Goal: Task Accomplishment & Management: Manage account settings

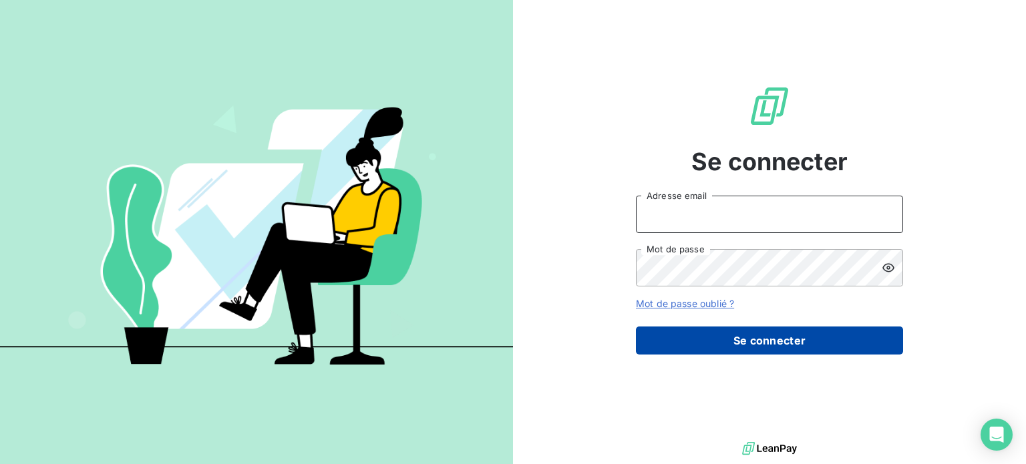
type input "[EMAIL_ADDRESS][DOMAIN_NAME]"
click at [699, 340] on button "Se connecter" at bounding box center [769, 340] width 267 height 28
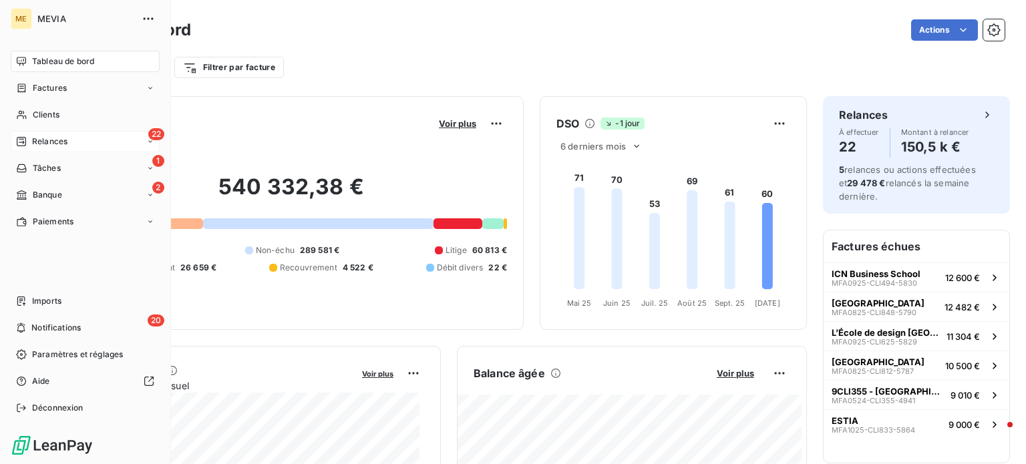
click at [35, 144] on span "Relances" at bounding box center [49, 142] width 35 height 12
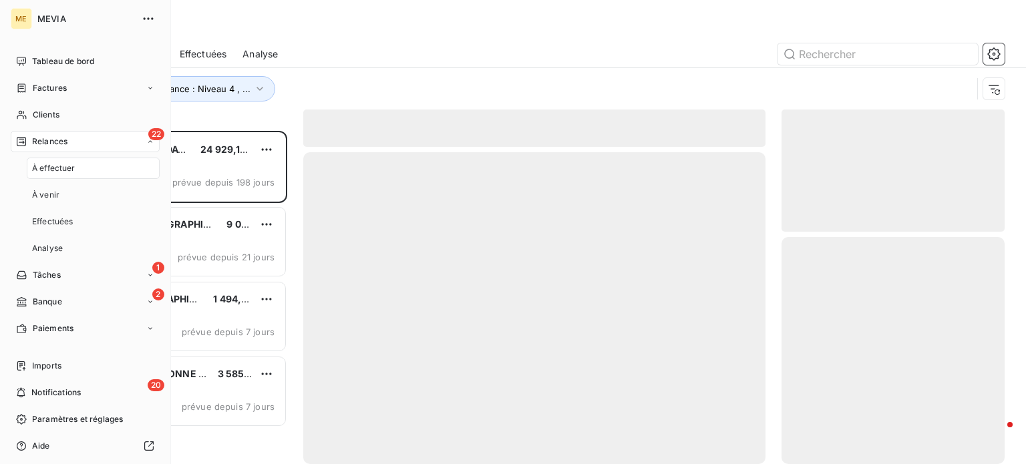
scroll to position [323, 212]
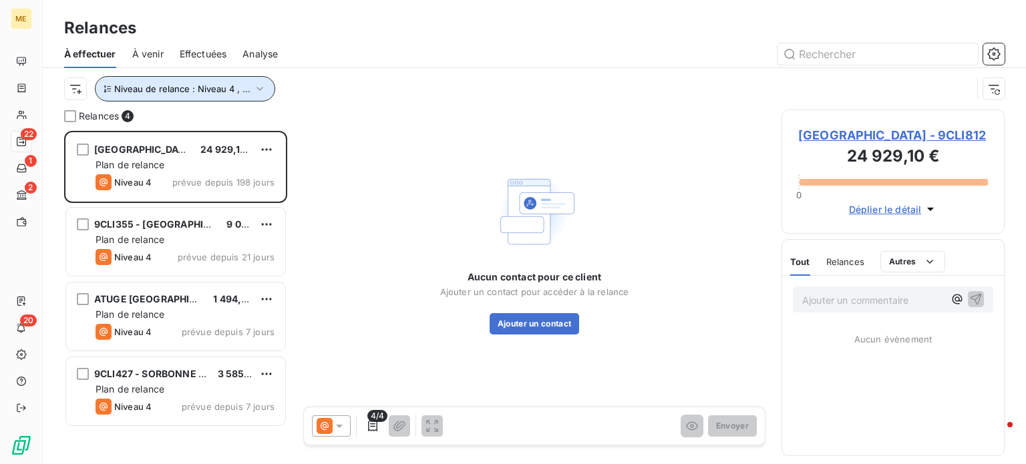
click at [235, 85] on span "Niveau de relance : Niveau 4 , ..." at bounding box center [182, 88] width 136 height 11
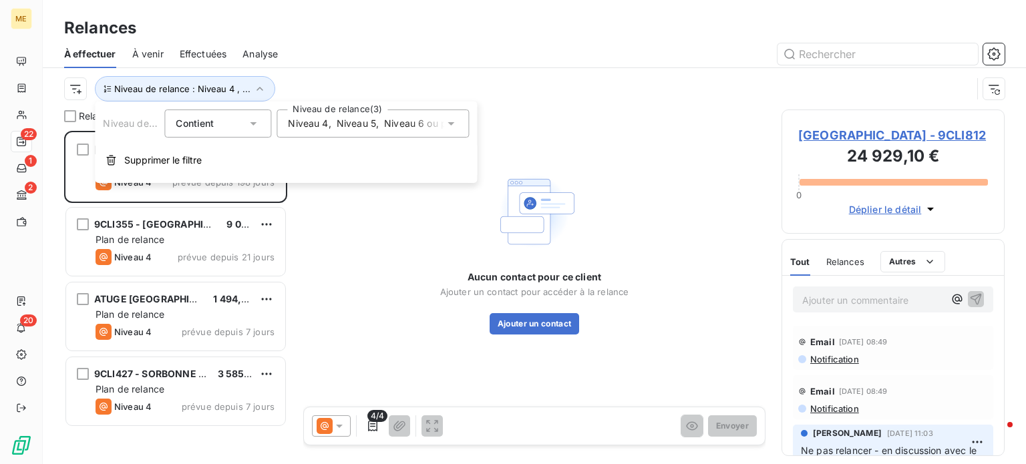
click at [297, 118] on span "Niveau 4" at bounding box center [308, 123] width 40 height 13
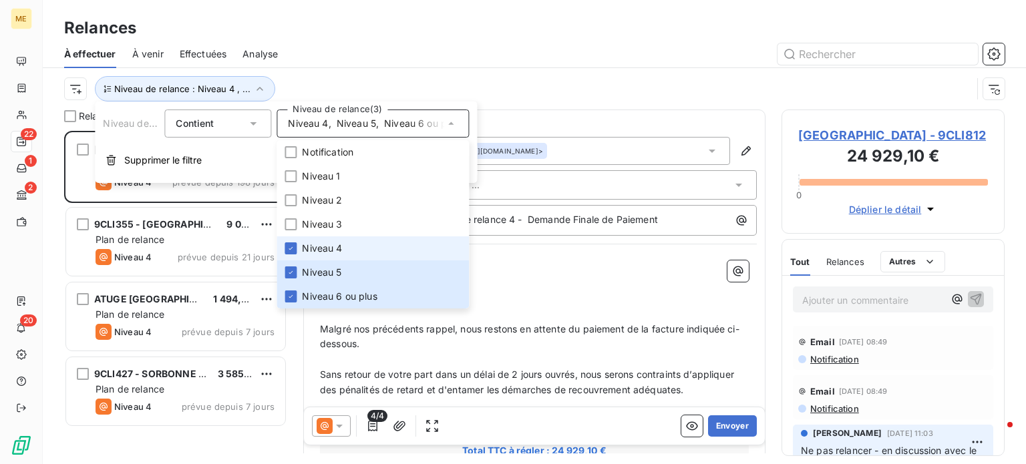
click at [304, 249] on span "Niveau 4" at bounding box center [322, 248] width 40 height 13
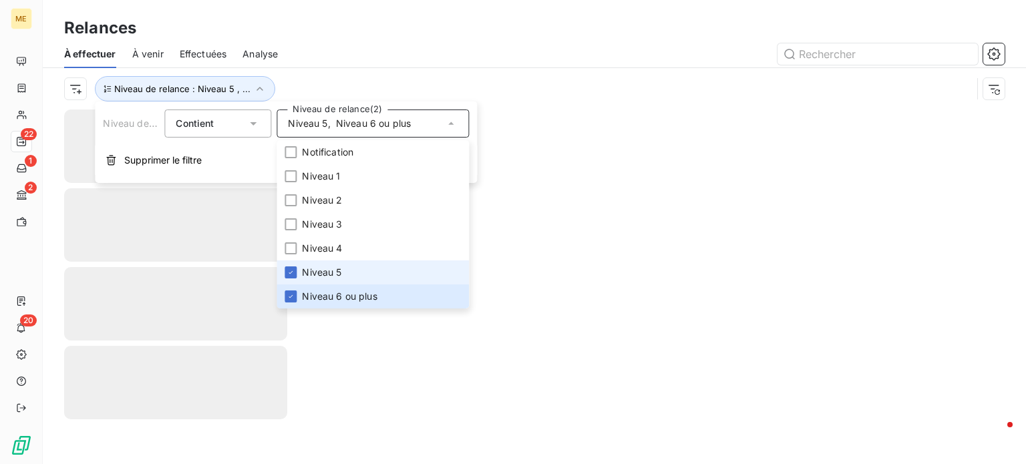
click at [299, 267] on li "Niveau 5" at bounding box center [372, 272] width 192 height 24
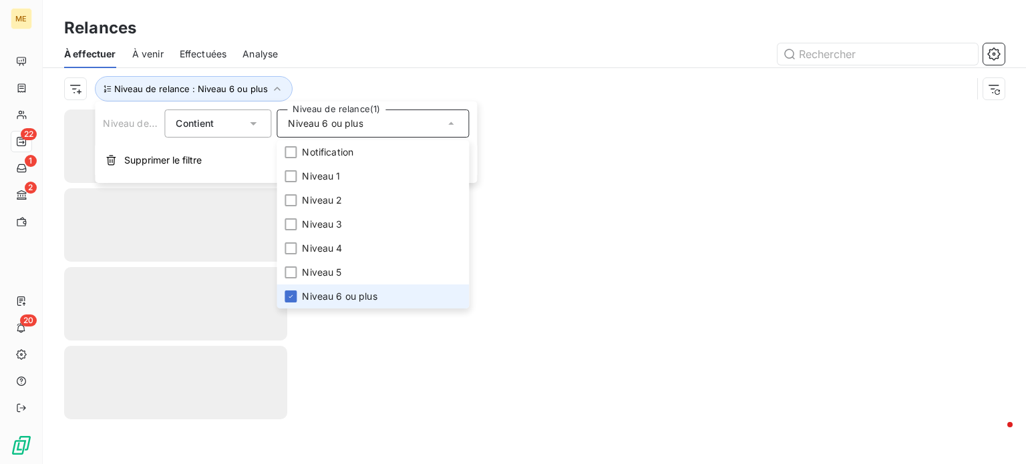
click at [300, 293] on li "Niveau 6 ou plus" at bounding box center [372, 296] width 192 height 24
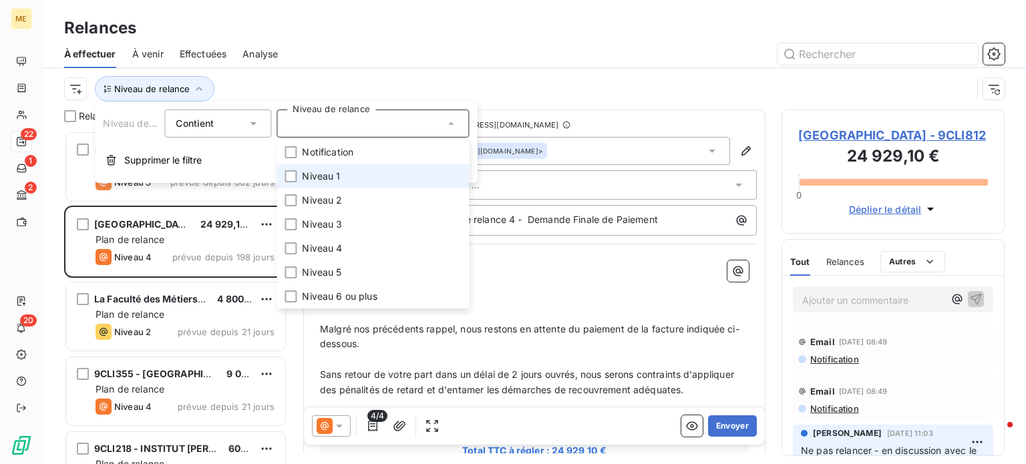
click at [321, 175] on span "Niveau 1" at bounding box center [321, 176] width 38 height 13
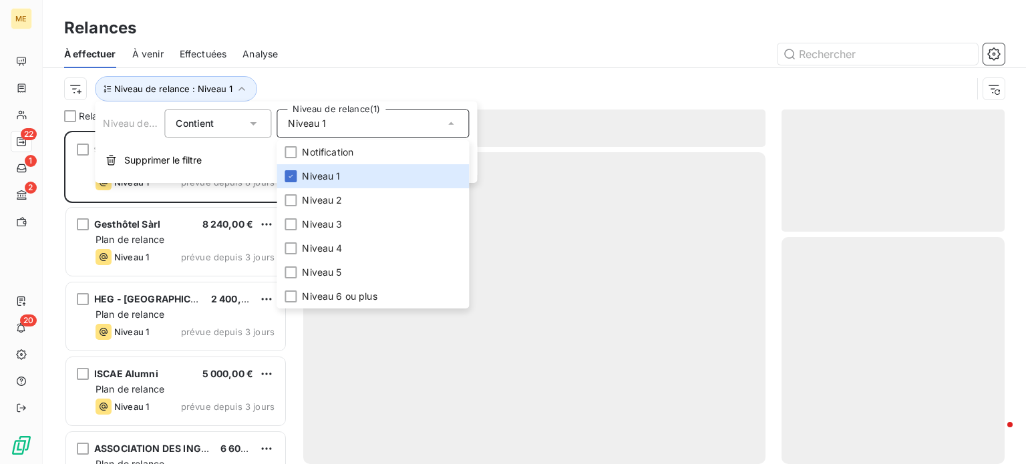
click at [422, 77] on div "Niveau de relance : Niveau 1" at bounding box center [517, 88] width 907 height 25
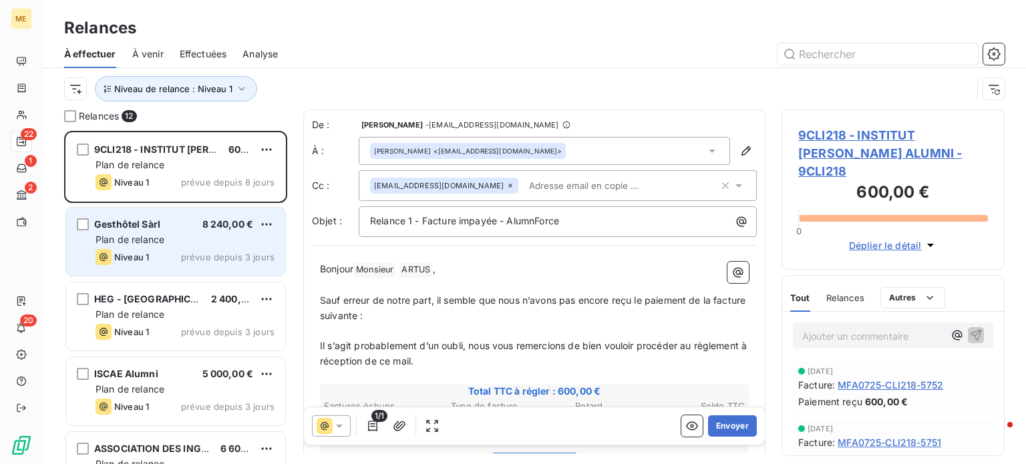
click at [256, 240] on div "Plan de relance" at bounding box center [184, 239] width 179 height 13
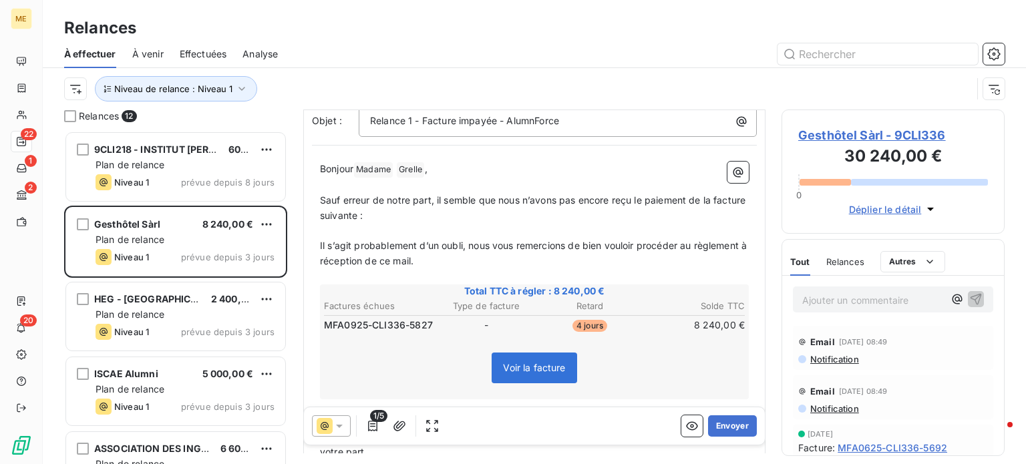
scroll to position [134, 0]
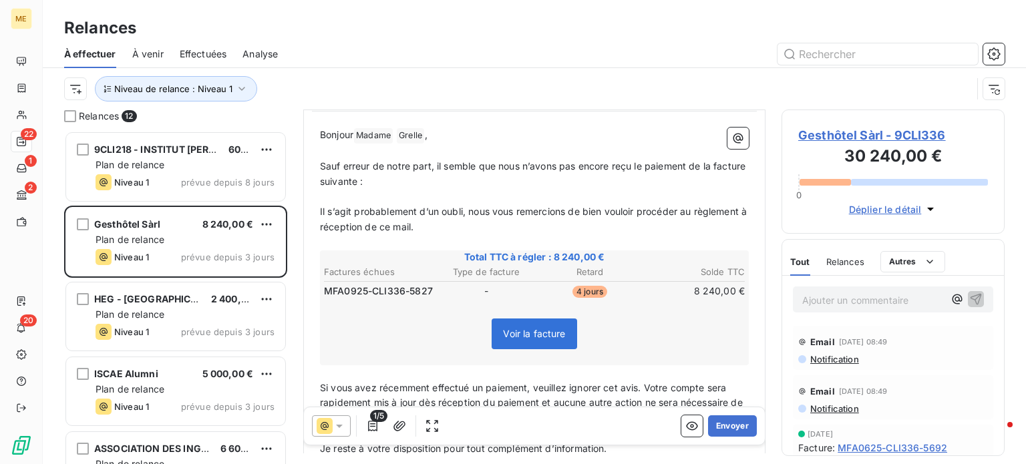
click at [844, 359] on span "Notification" at bounding box center [834, 359] width 50 height 11
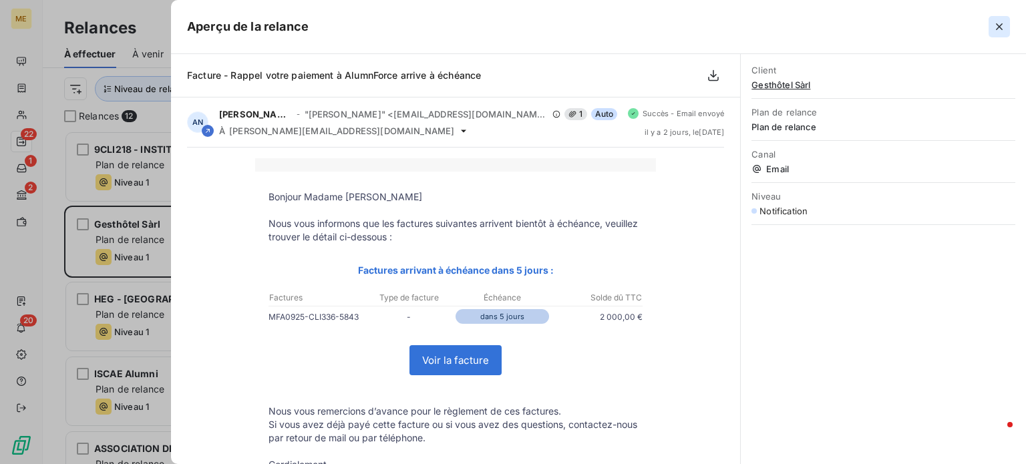
click at [999, 26] on icon "button" at bounding box center [999, 26] width 7 height 7
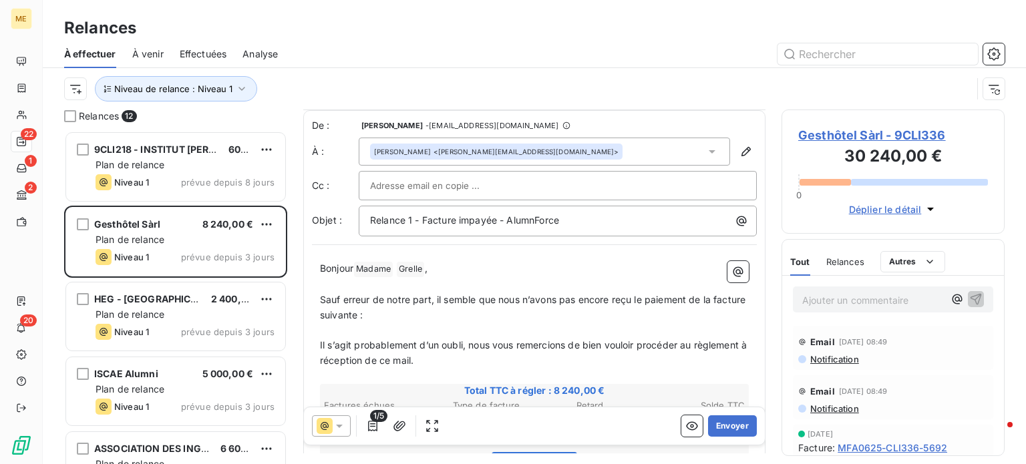
scroll to position [0, 0]
click at [825, 401] on div "Email [DATE] 08:49" at bounding box center [893, 391] width 190 height 21
click at [827, 406] on span "Notification" at bounding box center [834, 408] width 50 height 11
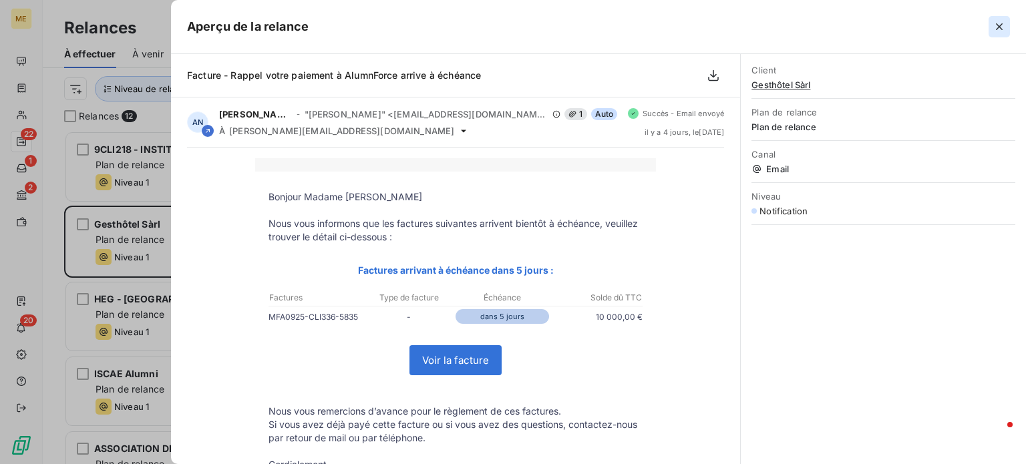
click at [1004, 28] on icon "button" at bounding box center [998, 26] width 13 height 13
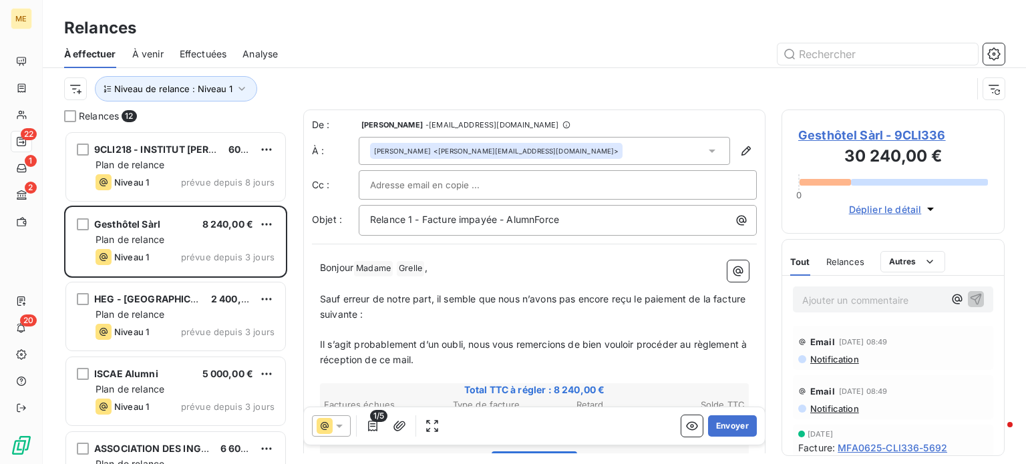
click at [822, 361] on span "Notification" at bounding box center [834, 359] width 50 height 11
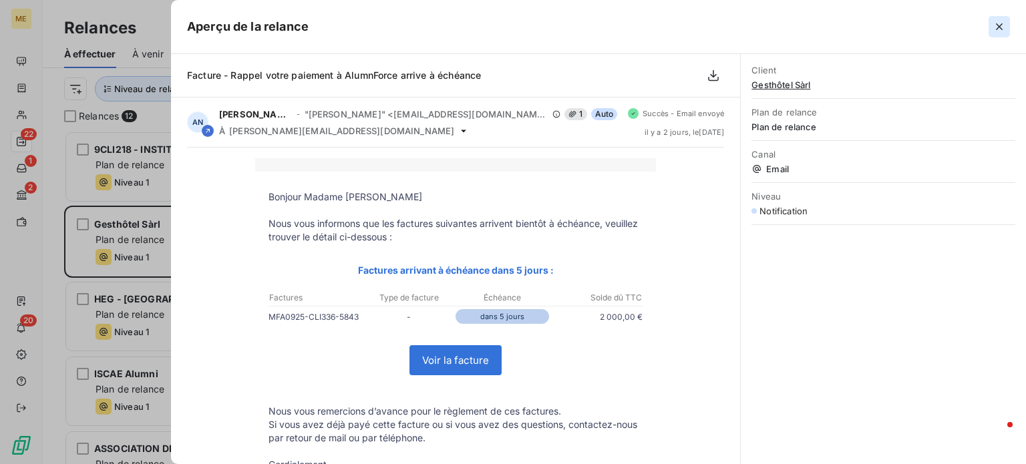
click at [994, 29] on icon "button" at bounding box center [998, 26] width 13 height 13
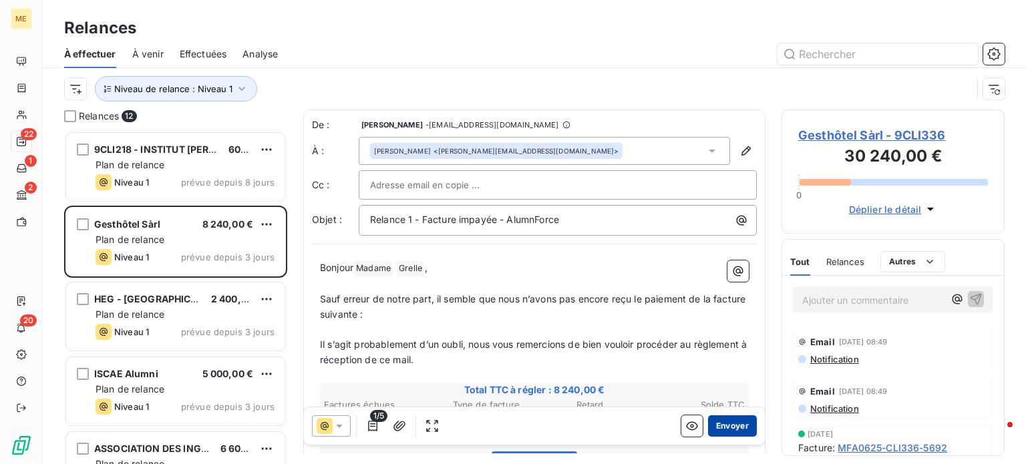
click at [708, 427] on button "Envoyer" at bounding box center [732, 425] width 49 height 21
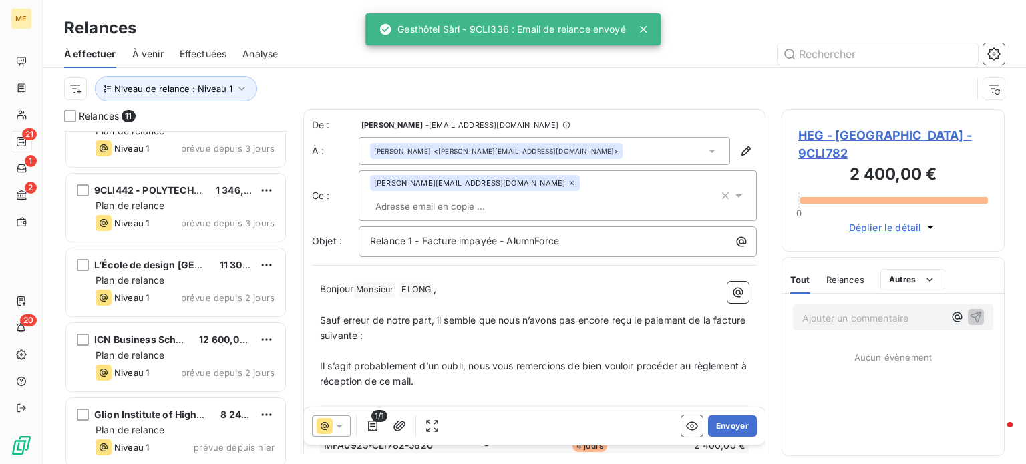
scroll to position [489, 0]
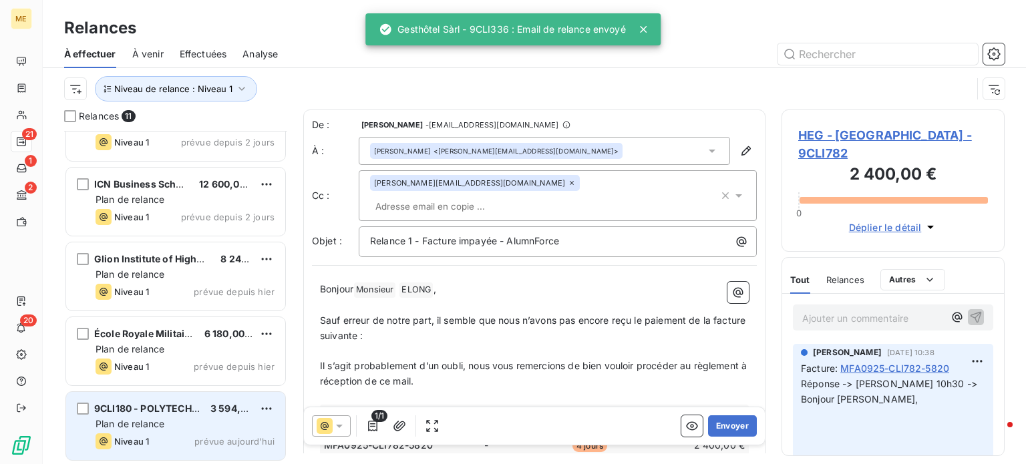
click at [190, 427] on div "Plan de relance" at bounding box center [184, 423] width 179 height 13
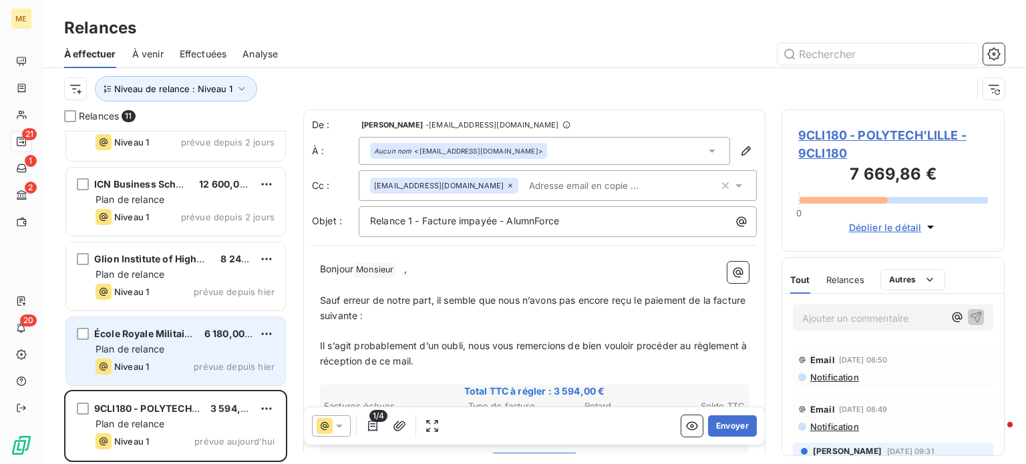
click at [213, 350] on div "Plan de relance" at bounding box center [184, 349] width 179 height 13
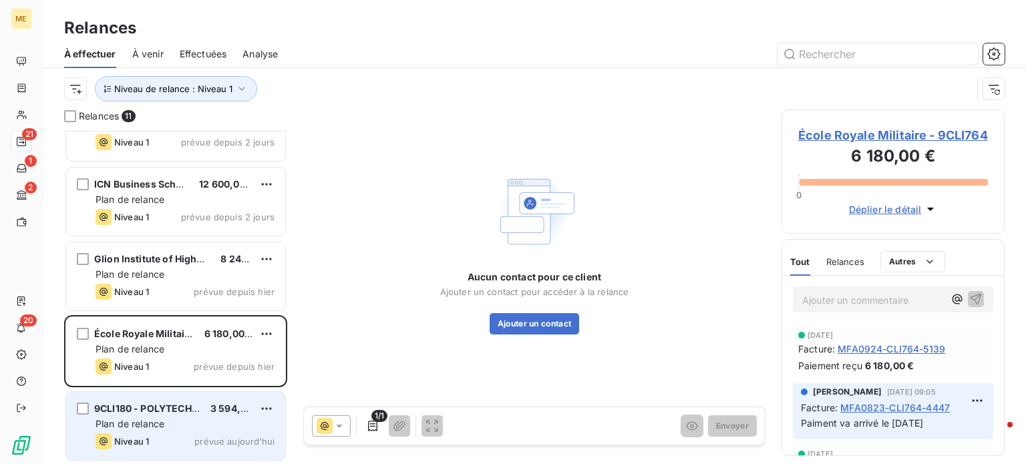
click at [214, 427] on div "Plan de relance" at bounding box center [184, 423] width 179 height 13
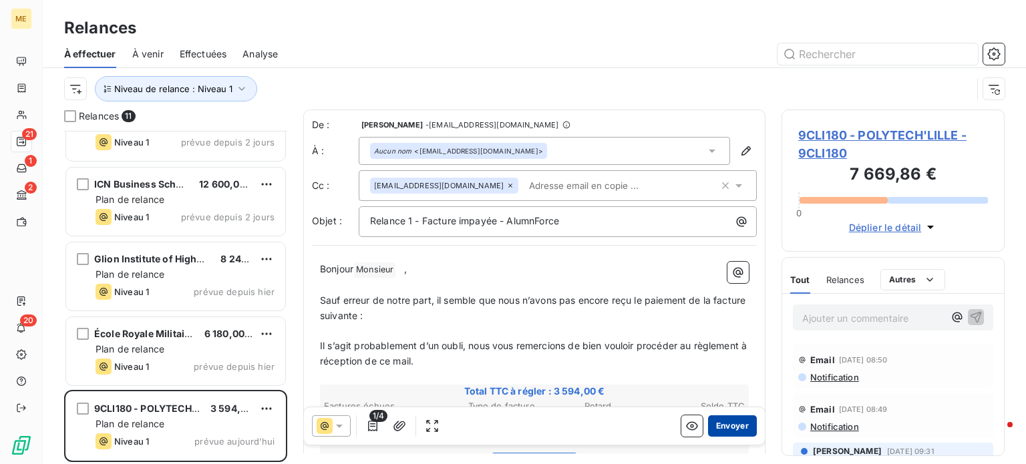
click at [712, 421] on button "Envoyer" at bounding box center [732, 425] width 49 height 21
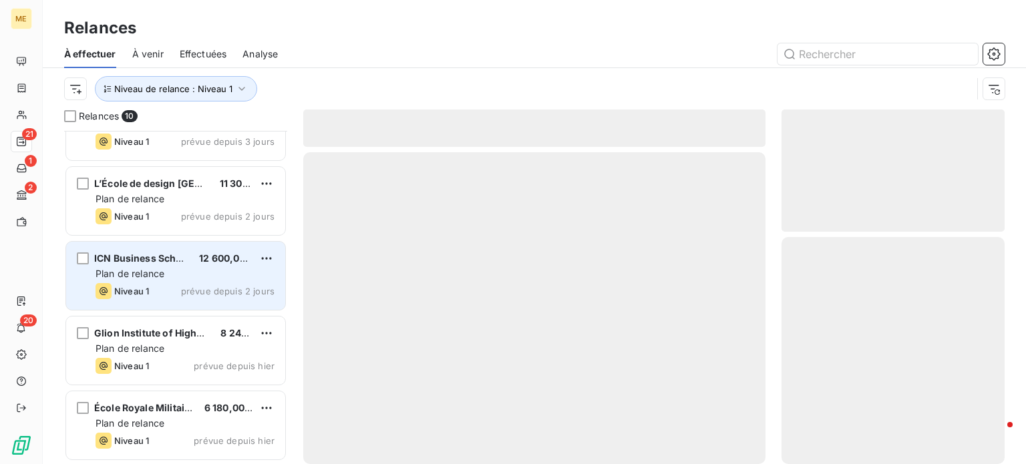
scroll to position [414, 0]
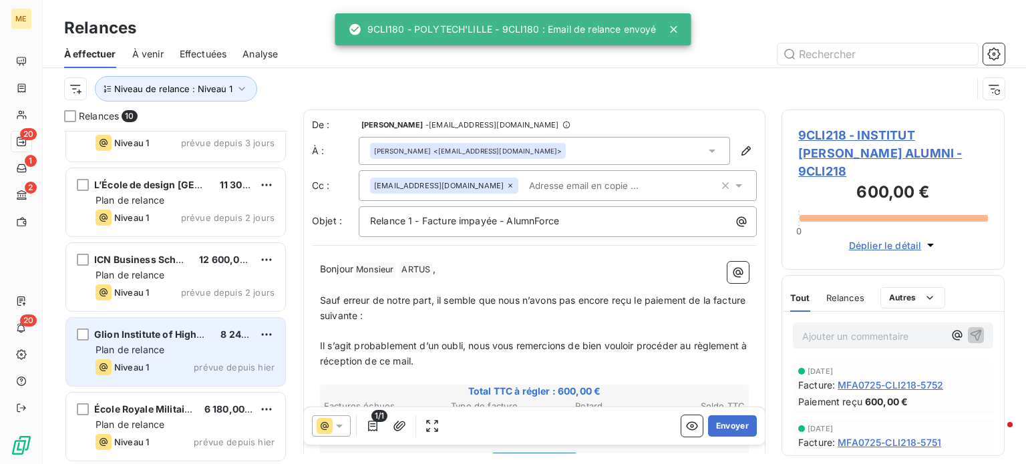
click at [150, 337] on span "Glion Institute of Higher Education Sàrl" at bounding box center [185, 334] width 182 height 11
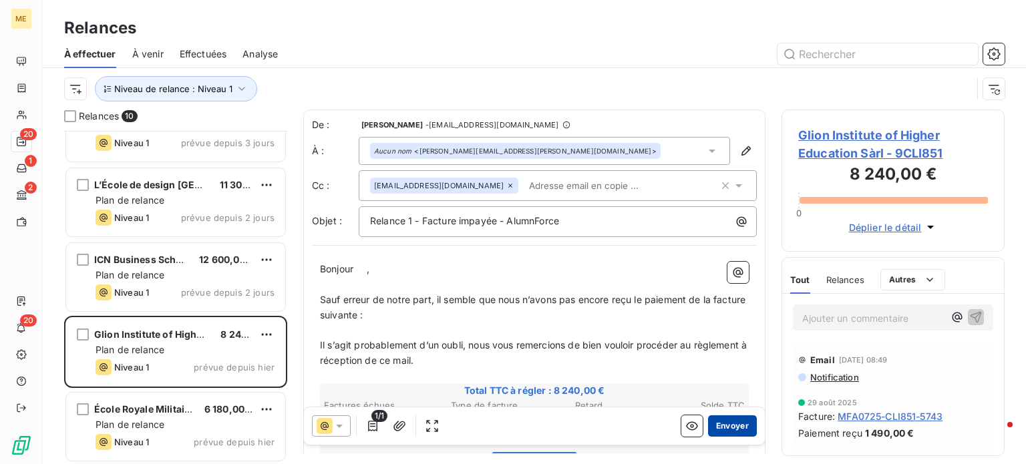
click at [736, 418] on button "Envoyer" at bounding box center [732, 425] width 49 height 21
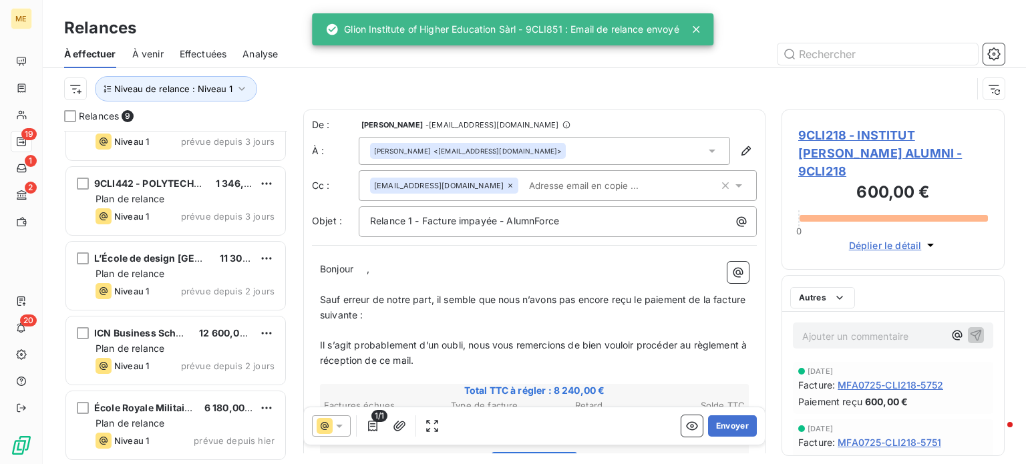
scroll to position [339, 0]
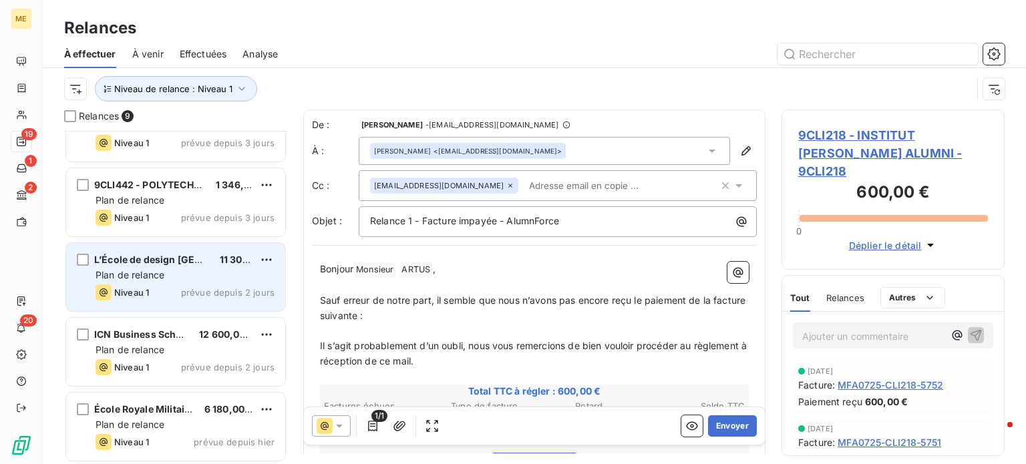
click at [166, 274] on div "Plan de relance" at bounding box center [184, 274] width 179 height 13
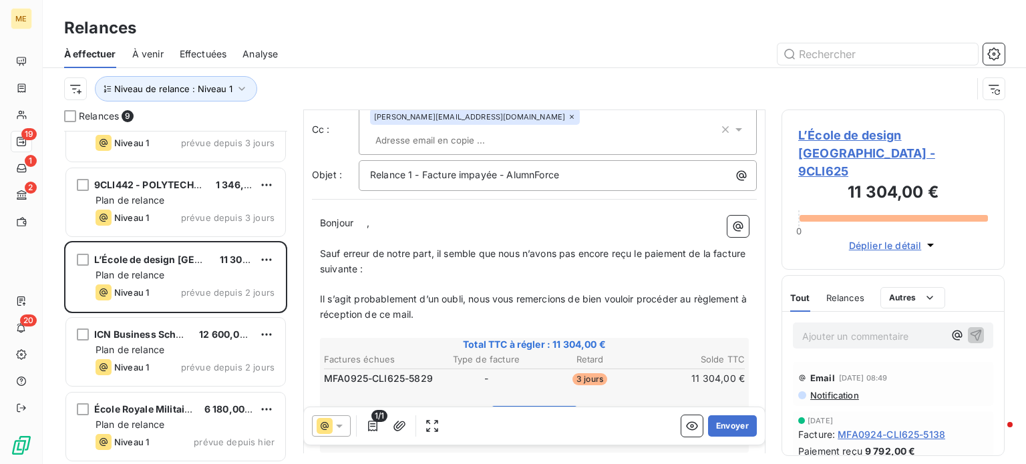
scroll to position [134, 0]
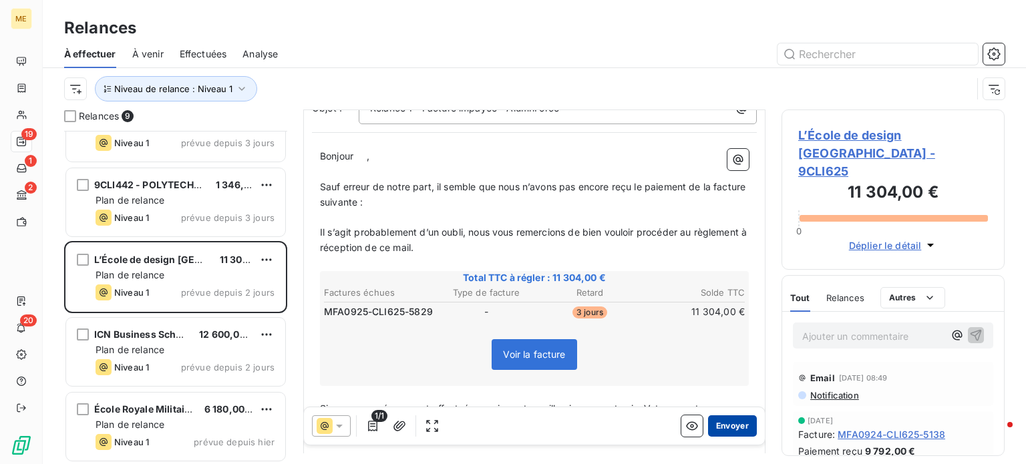
click at [723, 425] on button "Envoyer" at bounding box center [732, 425] width 49 height 21
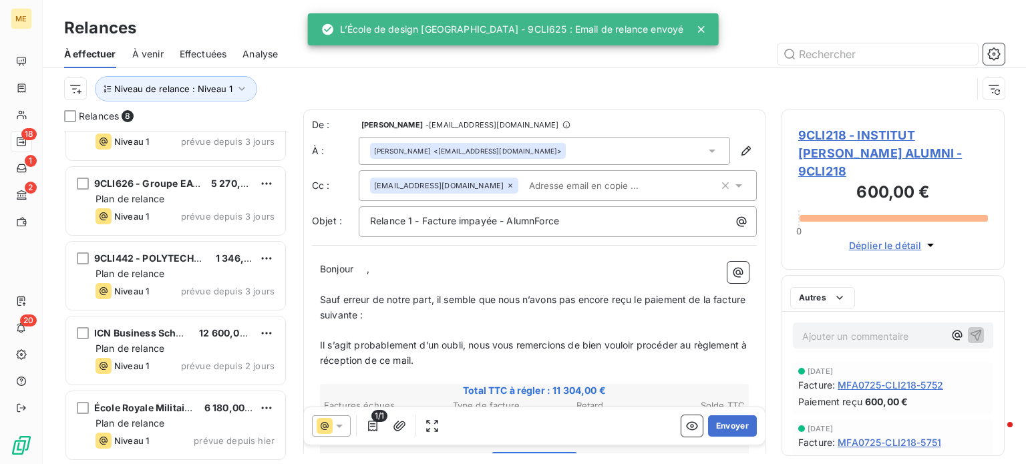
scroll to position [264, 0]
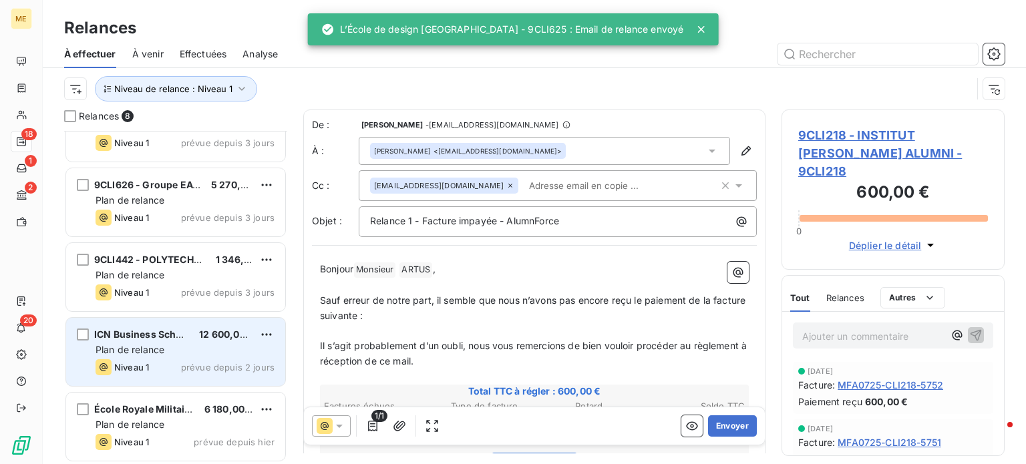
click at [179, 344] on div "Plan de relance" at bounding box center [184, 349] width 179 height 13
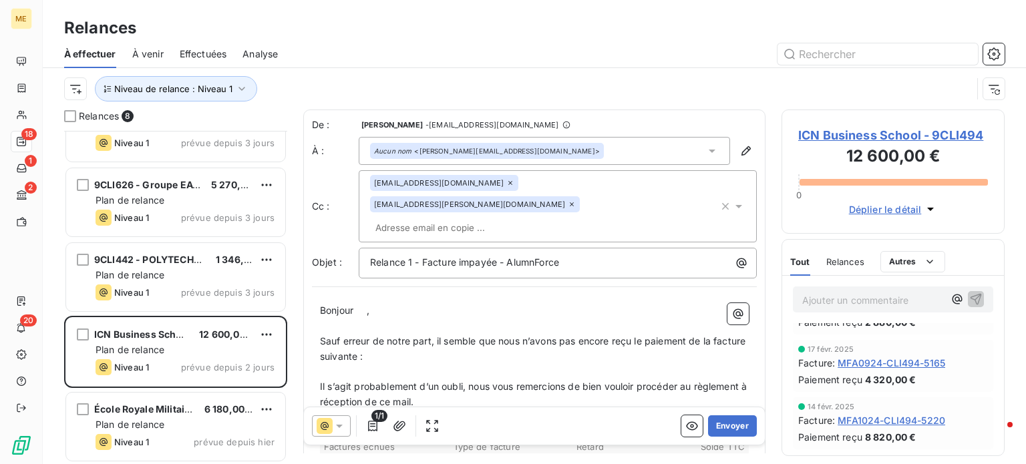
scroll to position [67, 0]
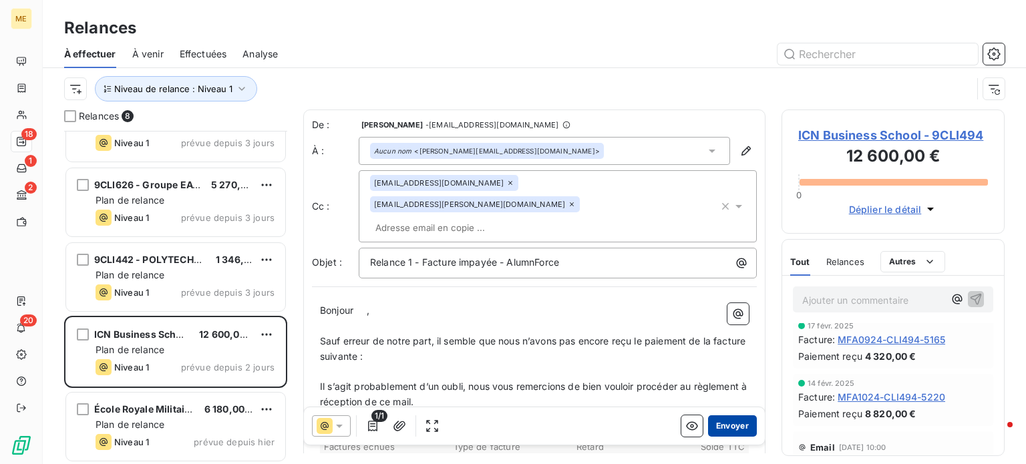
click at [722, 422] on button "Envoyer" at bounding box center [732, 425] width 49 height 21
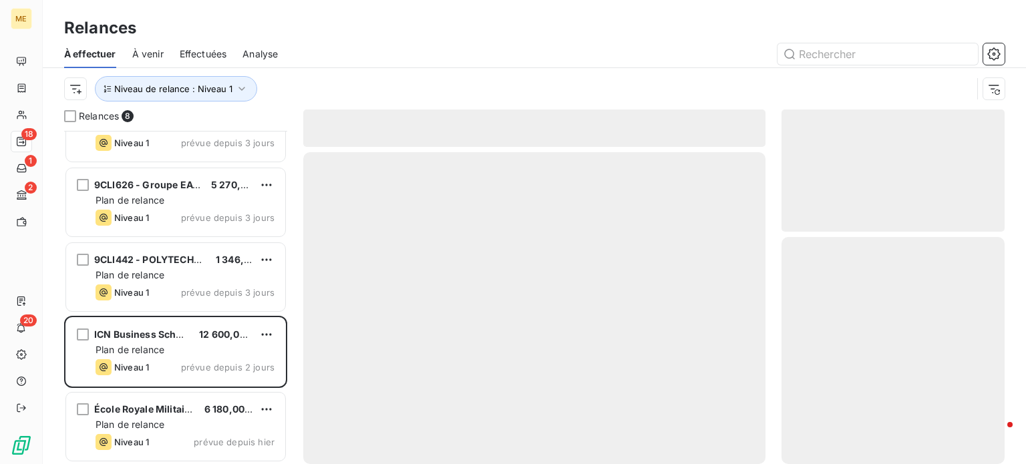
scroll to position [190, 0]
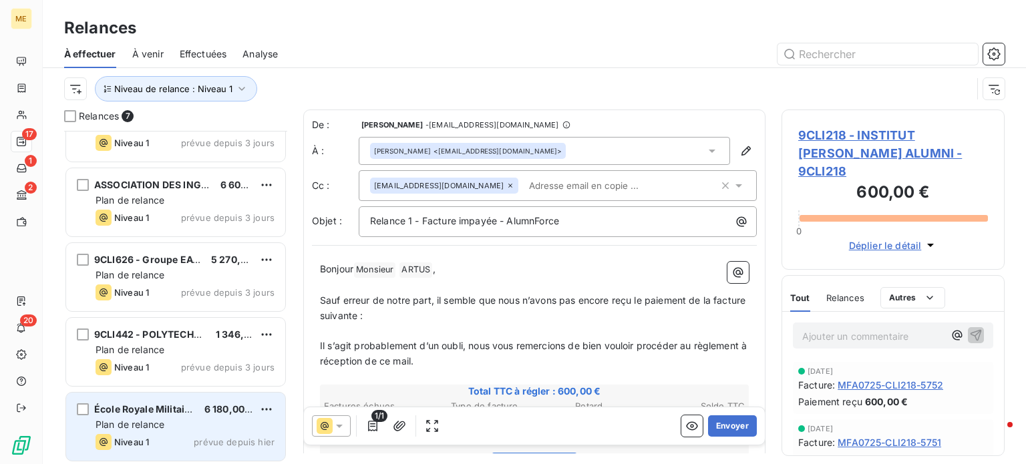
click at [158, 429] on div "Plan de relance" at bounding box center [184, 424] width 179 height 13
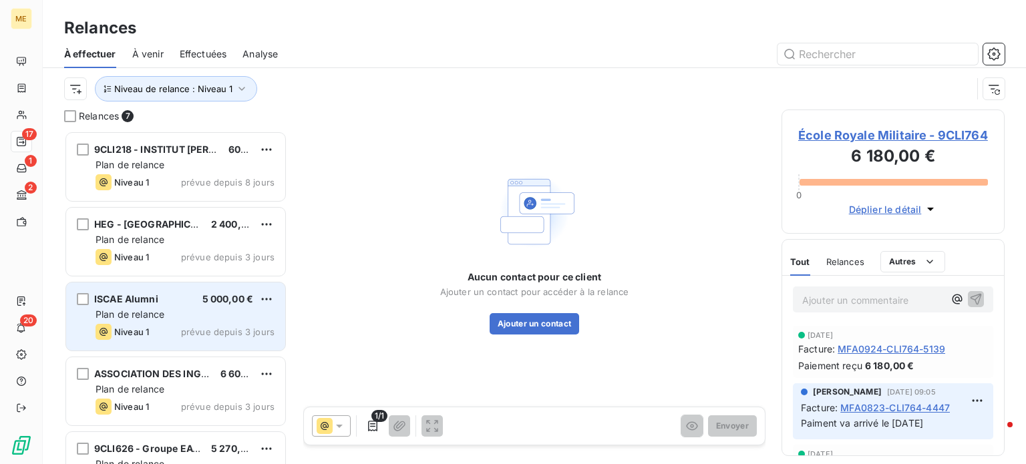
click at [208, 321] on div "ISCAE Alumni 5 000,00 € Plan de relance Niveau 1 prévue depuis 3 jours" at bounding box center [175, 316] width 219 height 68
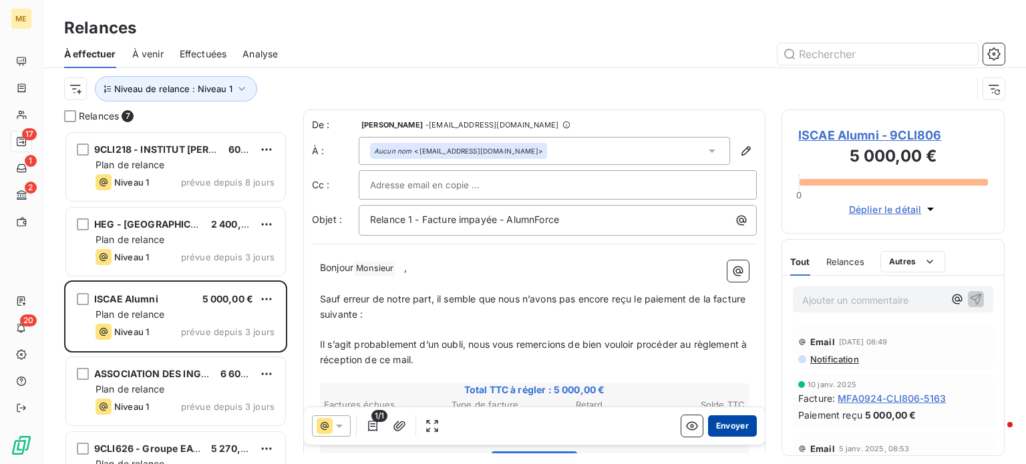
click at [734, 428] on button "Envoyer" at bounding box center [732, 425] width 49 height 21
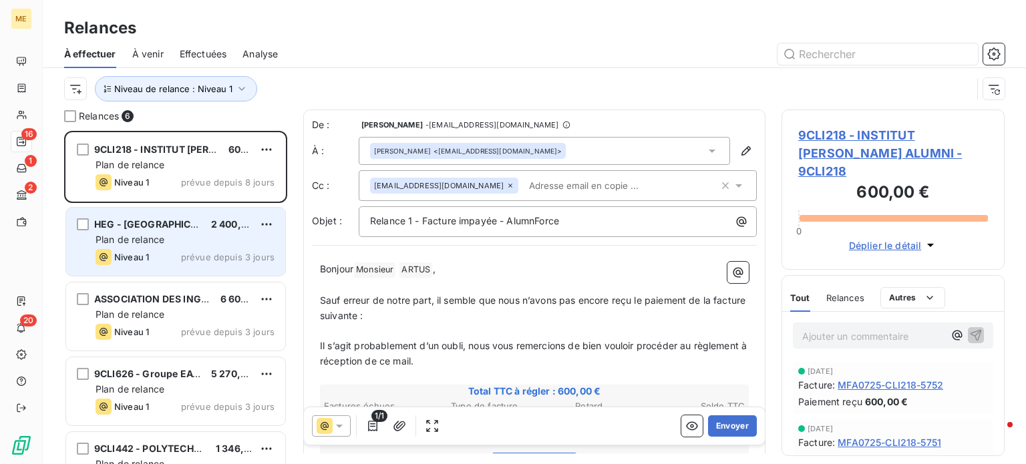
click at [175, 252] on div "Niveau 1 prévue depuis 3 jours" at bounding box center [184, 257] width 179 height 16
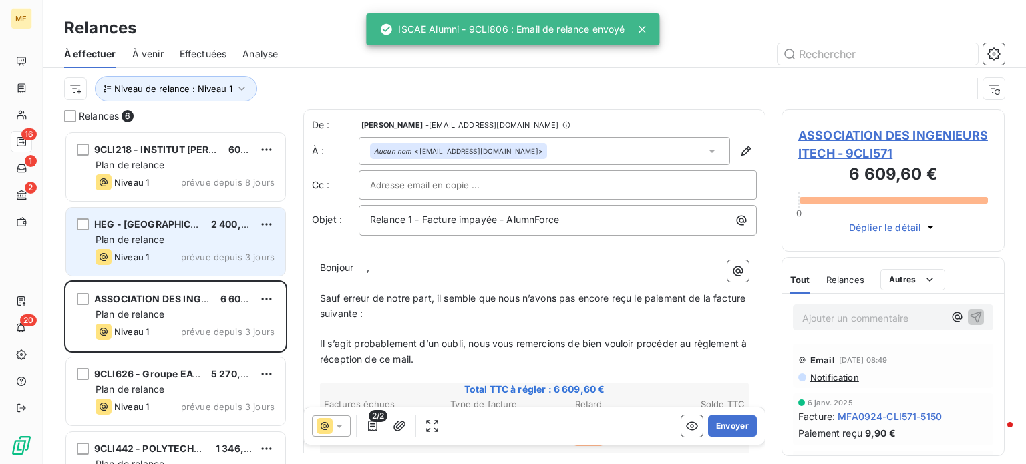
click at [182, 246] on div "HEG - Genève 2 400,00 € Plan de relance Niveau 1 prévue depuis 3 jours" at bounding box center [175, 242] width 219 height 68
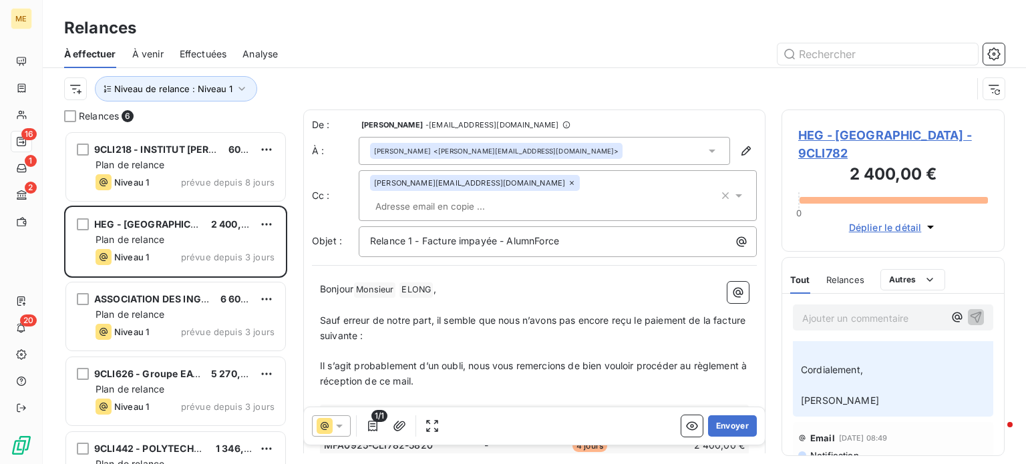
scroll to position [267, 0]
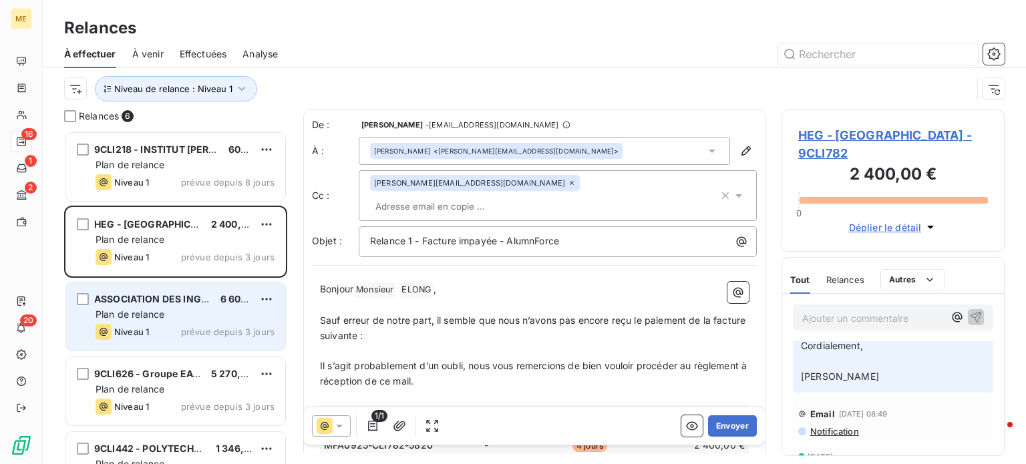
click at [166, 321] on div "ASSOCIATION DES INGENIEURS ITECH 6 609,60 € Plan de relance Niveau 1 prévue dep…" at bounding box center [175, 316] width 219 height 68
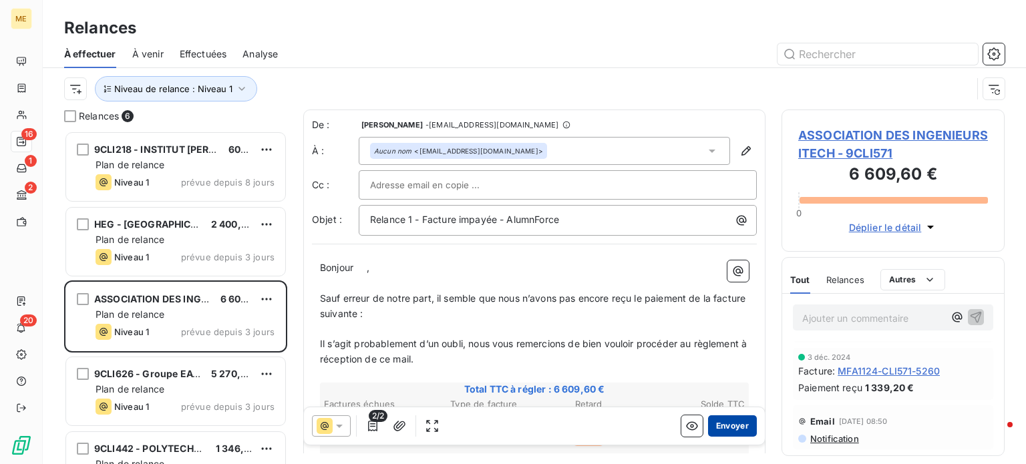
click at [708, 425] on button "Envoyer" at bounding box center [732, 425] width 49 height 21
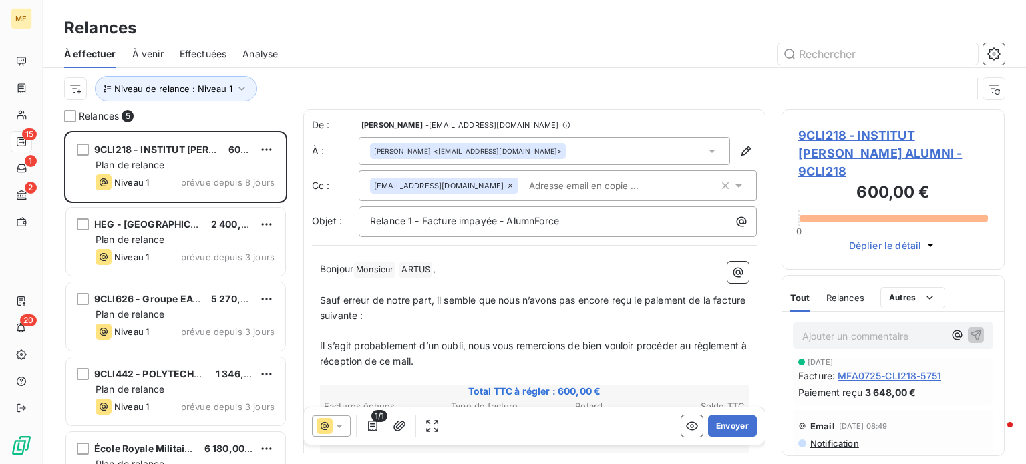
scroll to position [134, 0]
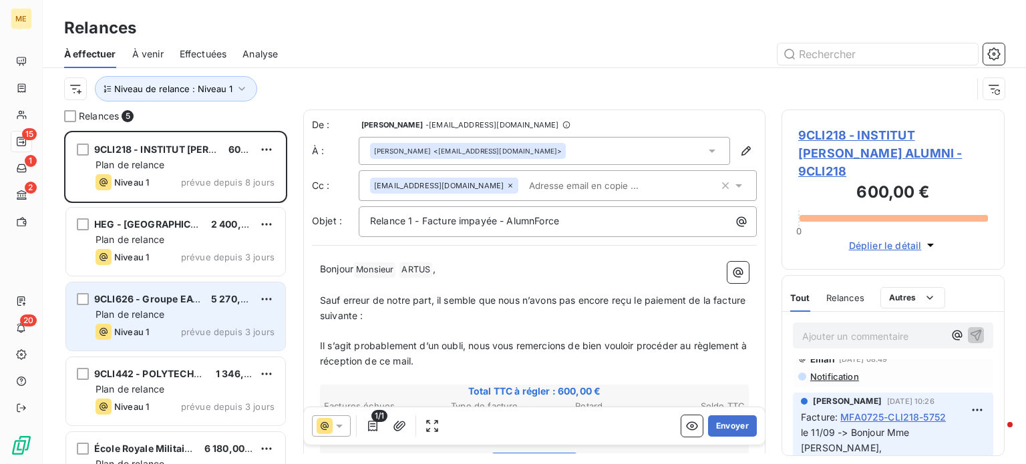
click at [121, 312] on span "Plan de relance" at bounding box center [129, 313] width 69 height 11
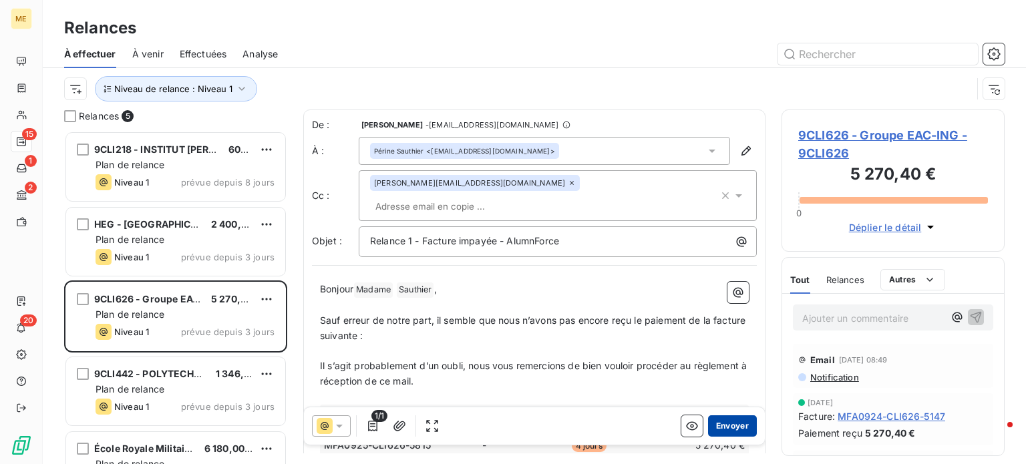
click at [722, 429] on button "Envoyer" at bounding box center [732, 425] width 49 height 21
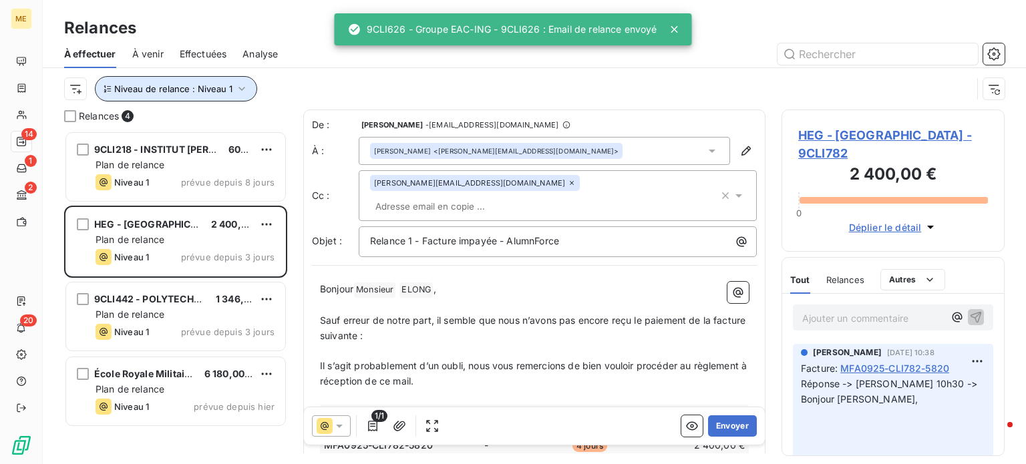
click at [235, 91] on icon "button" at bounding box center [241, 88] width 13 height 13
click at [287, 81] on div "Niveau de relance : Niveau 1" at bounding box center [517, 88] width 907 height 25
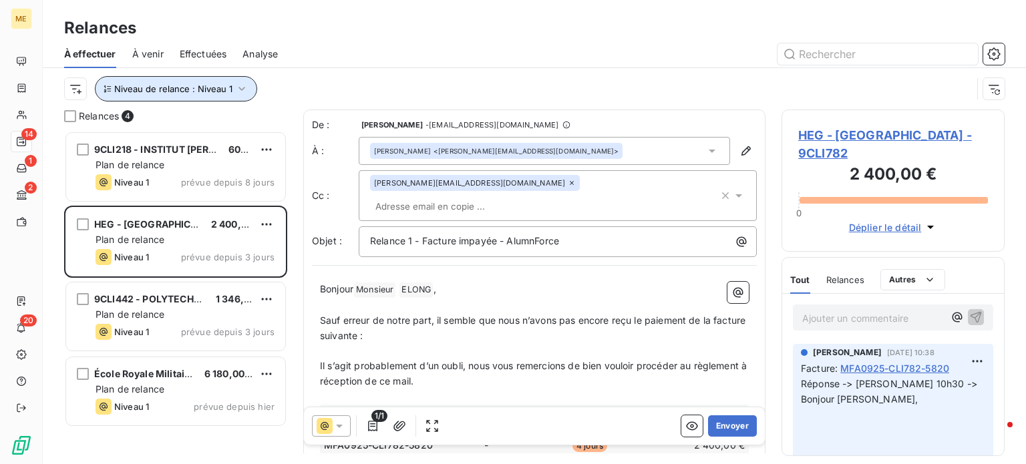
click at [228, 90] on span "Niveau de relance : Niveau 1" at bounding box center [173, 88] width 118 height 11
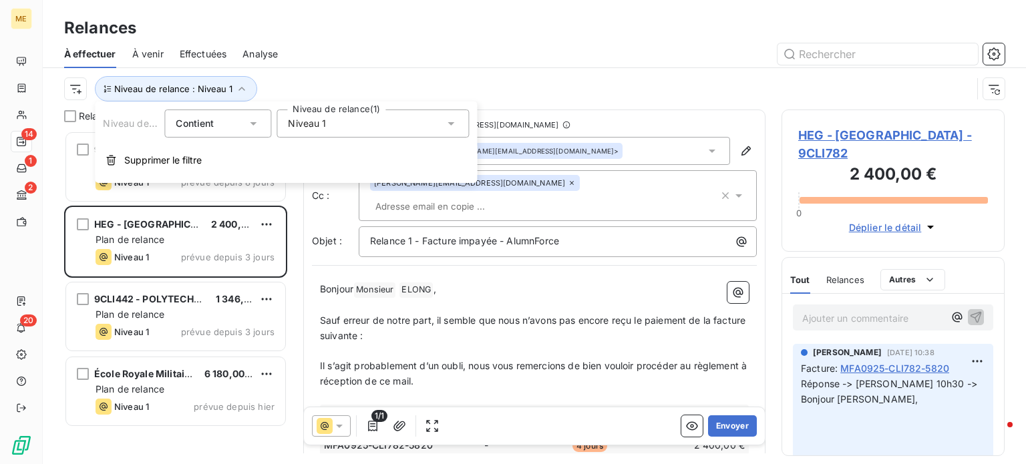
click at [299, 125] on span "Niveau 1" at bounding box center [307, 123] width 38 height 13
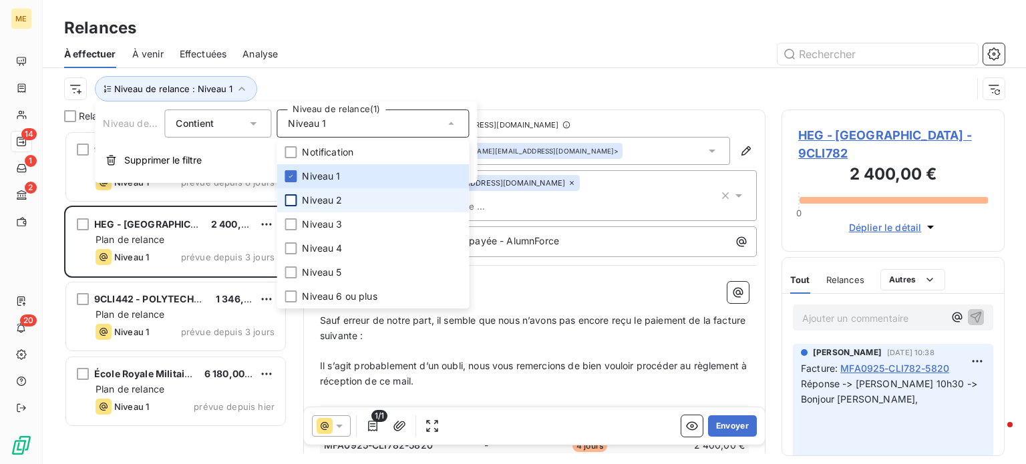
click at [290, 197] on div at bounding box center [290, 200] width 12 height 12
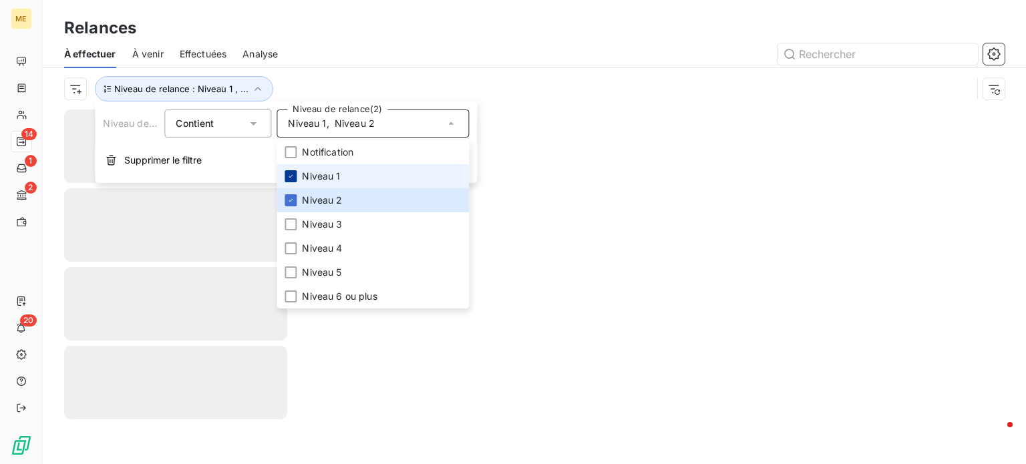
click at [288, 174] on icon at bounding box center [290, 176] width 8 height 8
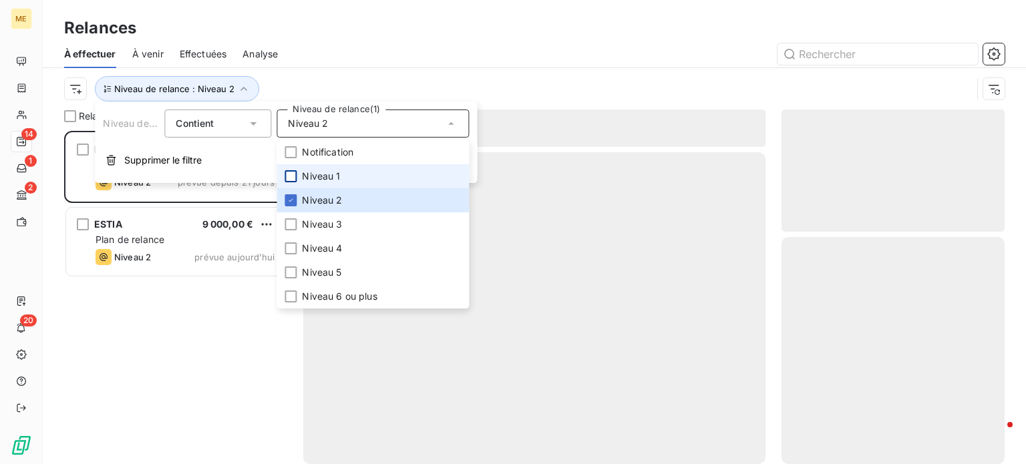
scroll to position [323, 212]
click at [385, 67] on div "À effectuer À venir Effectuées Analyse" at bounding box center [534, 54] width 983 height 28
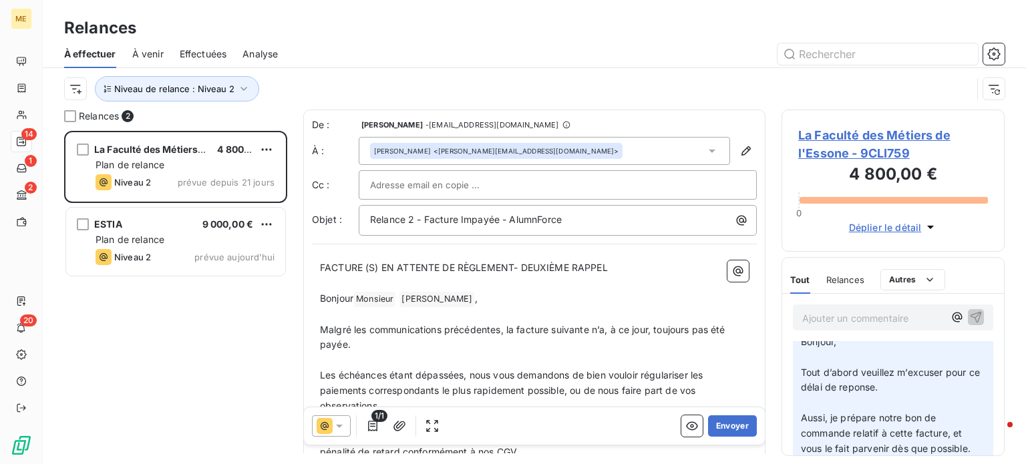
scroll to position [67, 0]
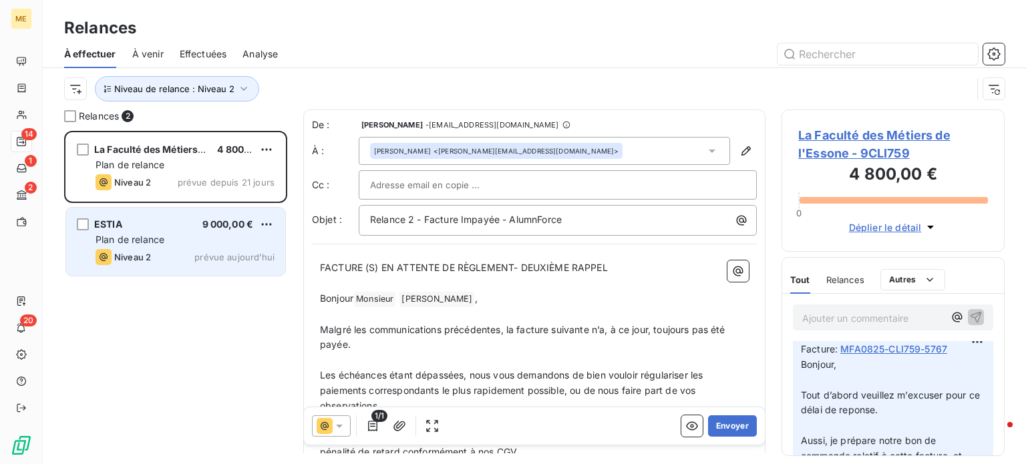
click at [168, 245] on div "Plan de relance" at bounding box center [184, 239] width 179 height 13
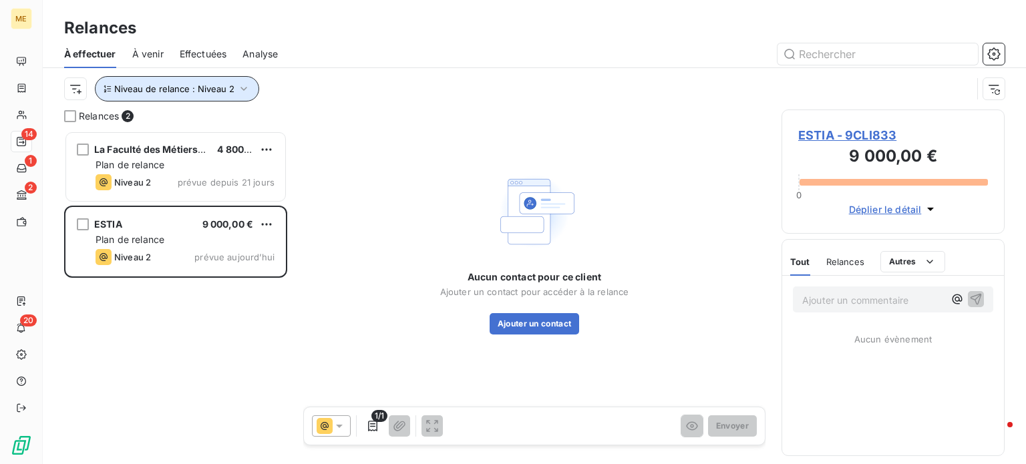
click at [243, 84] on icon "button" at bounding box center [243, 88] width 13 height 13
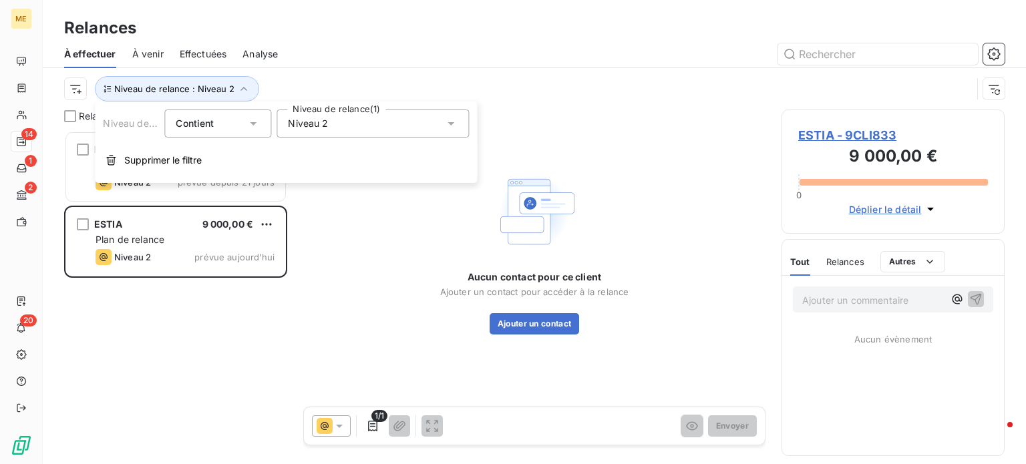
click at [329, 130] on div "Niveau 2" at bounding box center [372, 124] width 192 height 28
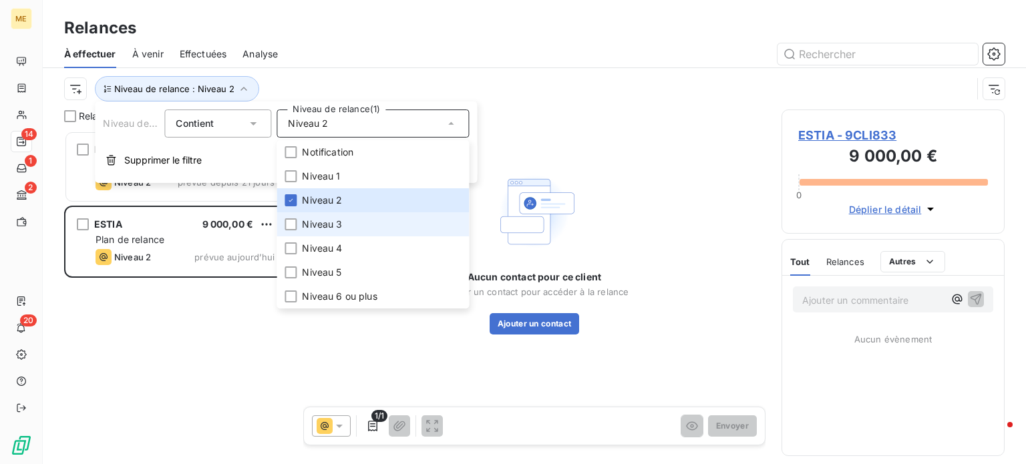
click at [312, 218] on span "Niveau 3" at bounding box center [322, 224] width 40 height 13
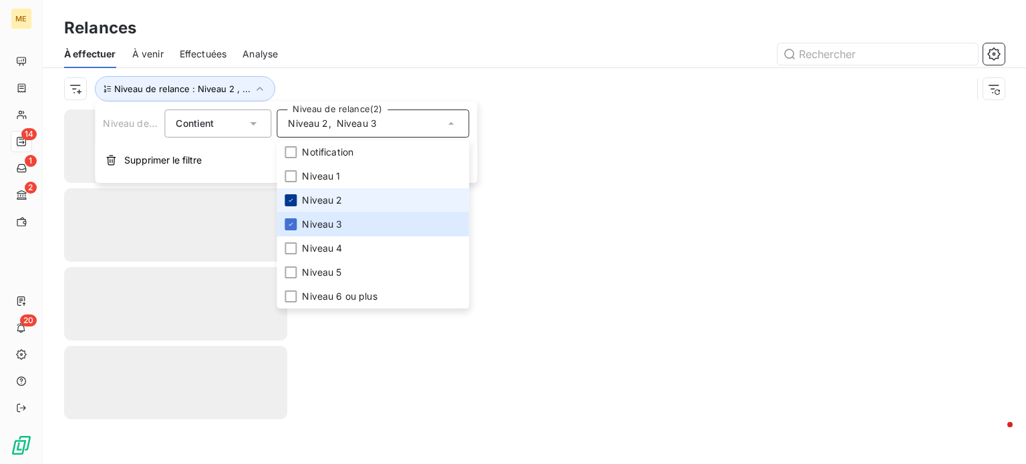
click at [290, 199] on icon at bounding box center [290, 200] width 8 height 8
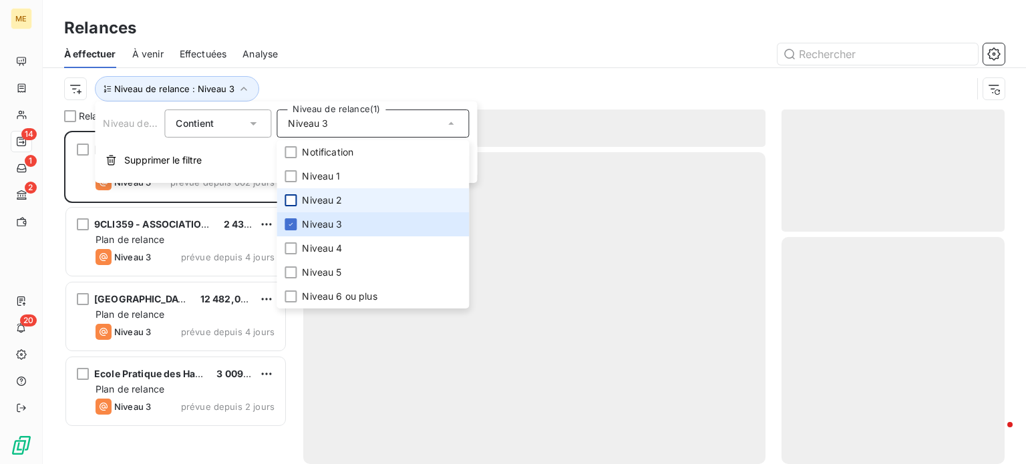
scroll to position [323, 212]
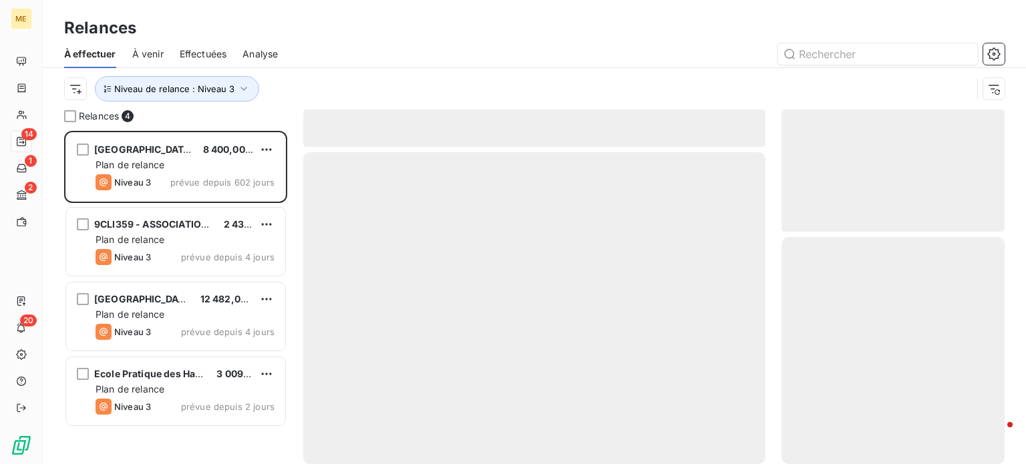
click at [490, 72] on div "Niveau de relance : Niveau 3" at bounding box center [534, 88] width 940 height 41
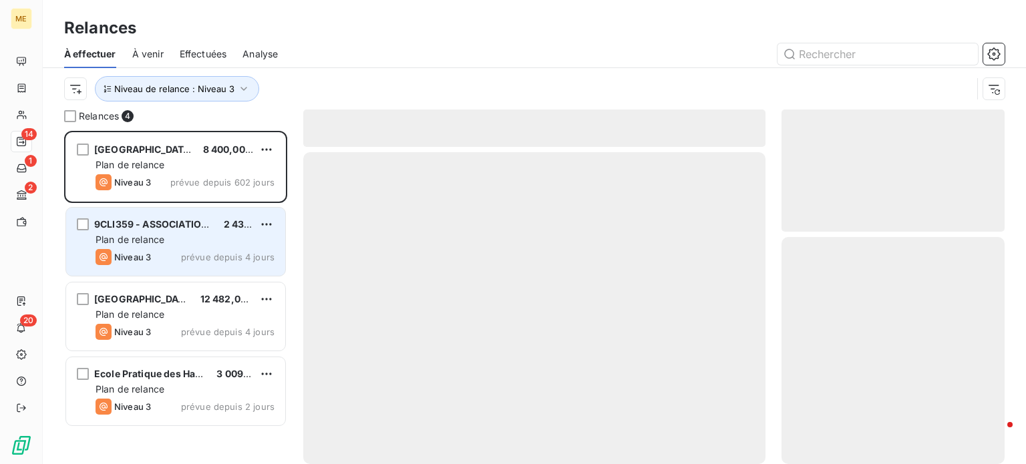
click at [162, 254] on div "Niveau 3 prévue depuis 4 jours" at bounding box center [184, 257] width 179 height 16
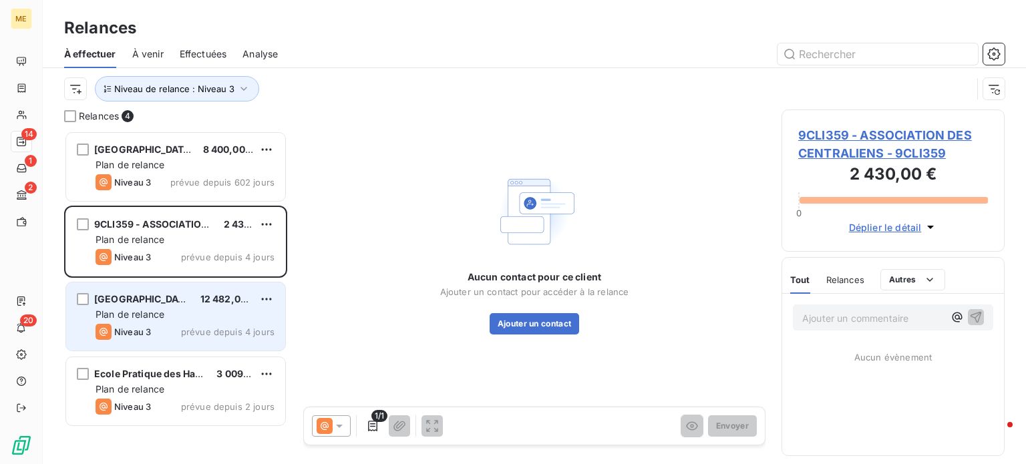
click at [179, 314] on div "Plan de relance" at bounding box center [184, 314] width 179 height 13
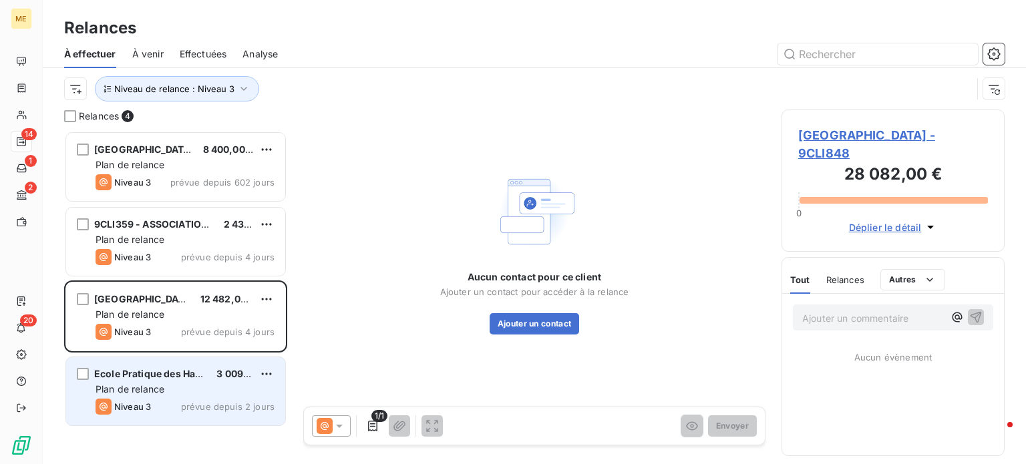
click at [174, 375] on span "Ecole Pratique des Hautes Etudes" at bounding box center [172, 373] width 156 height 11
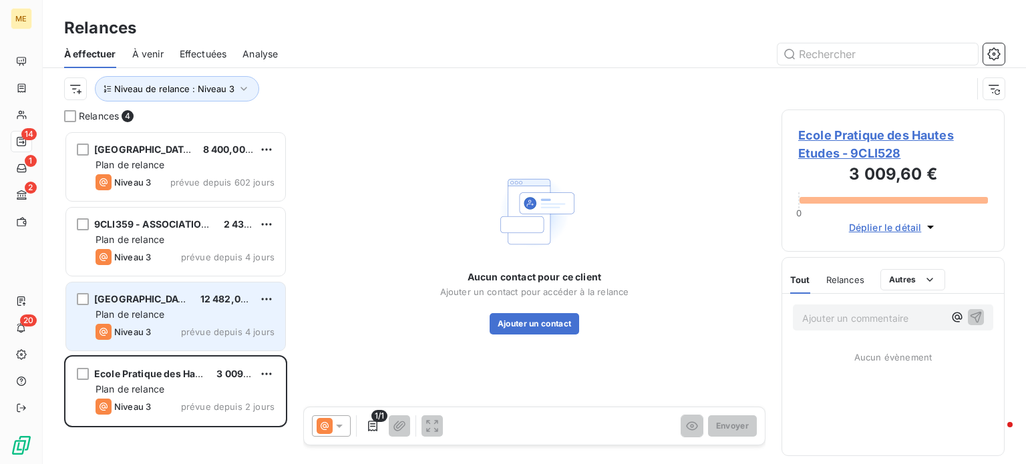
click at [178, 318] on div "Plan de relance" at bounding box center [184, 314] width 179 height 13
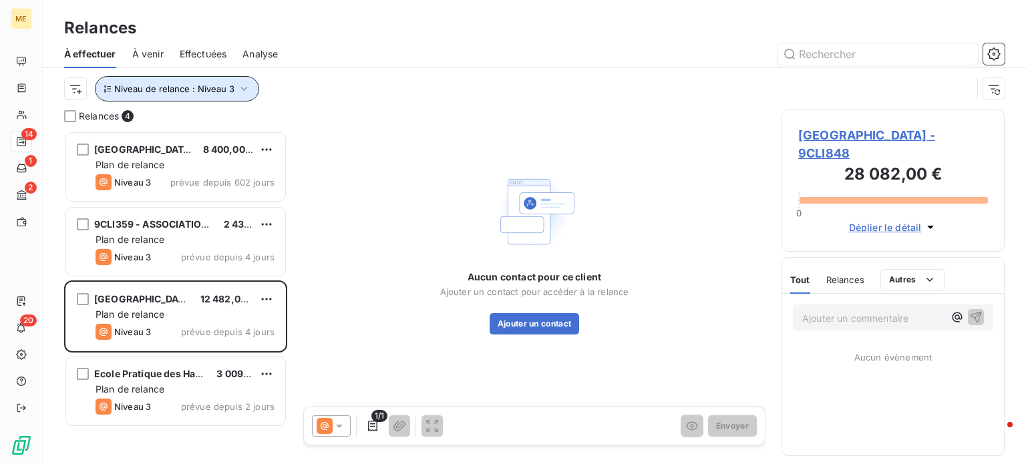
click at [185, 83] on span "Niveau de relance : Niveau 3" at bounding box center [174, 88] width 120 height 11
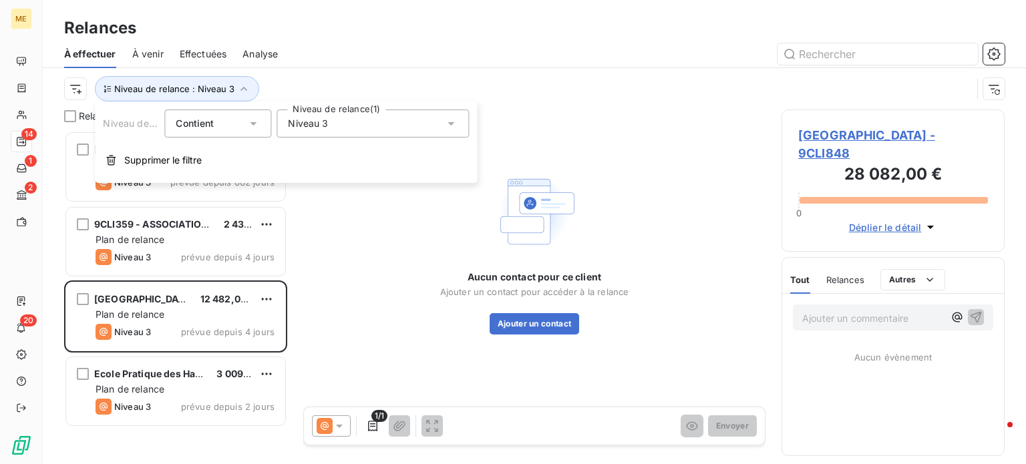
click at [328, 114] on div "Niveau 3" at bounding box center [372, 124] width 192 height 28
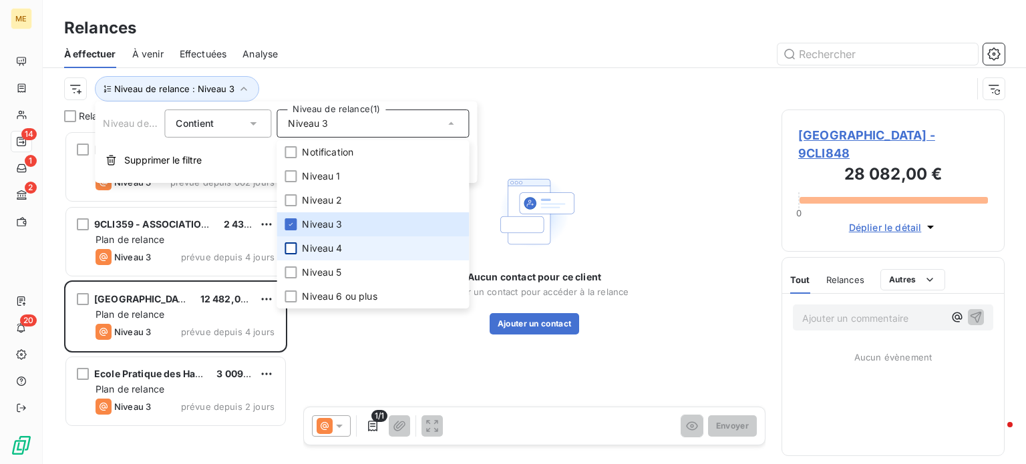
click at [288, 246] on div at bounding box center [290, 248] width 12 height 12
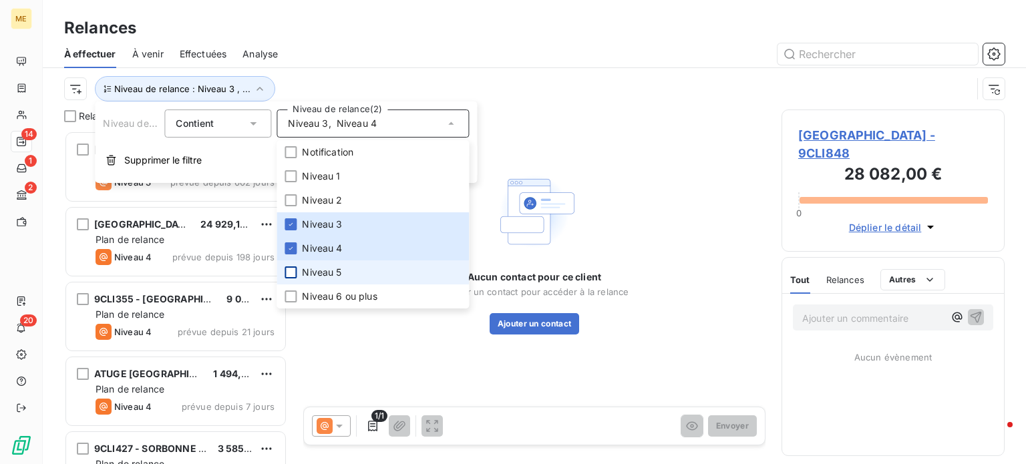
scroll to position [323, 212]
click at [355, 363] on div "Aucun contact pour ce client Ajouter un contact pour accéder à la relance Ajout…" at bounding box center [534, 252] width 462 height 284
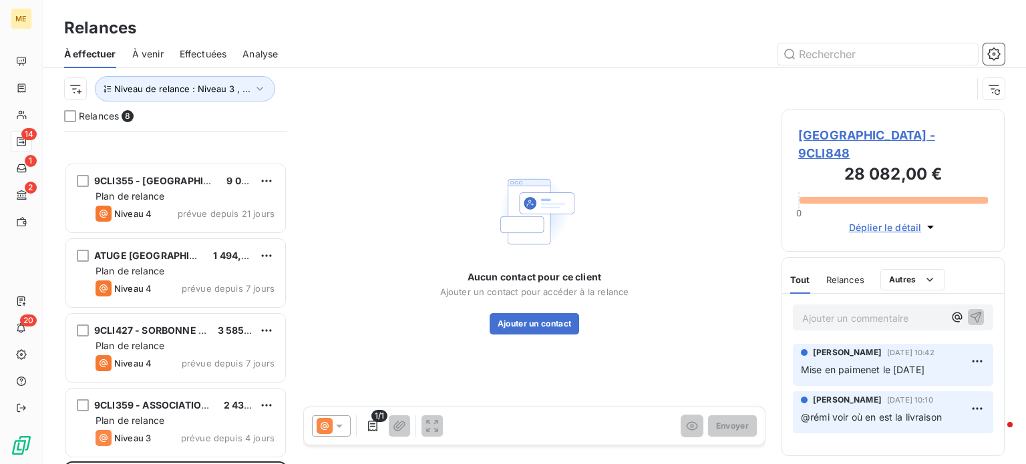
scroll to position [265, 0]
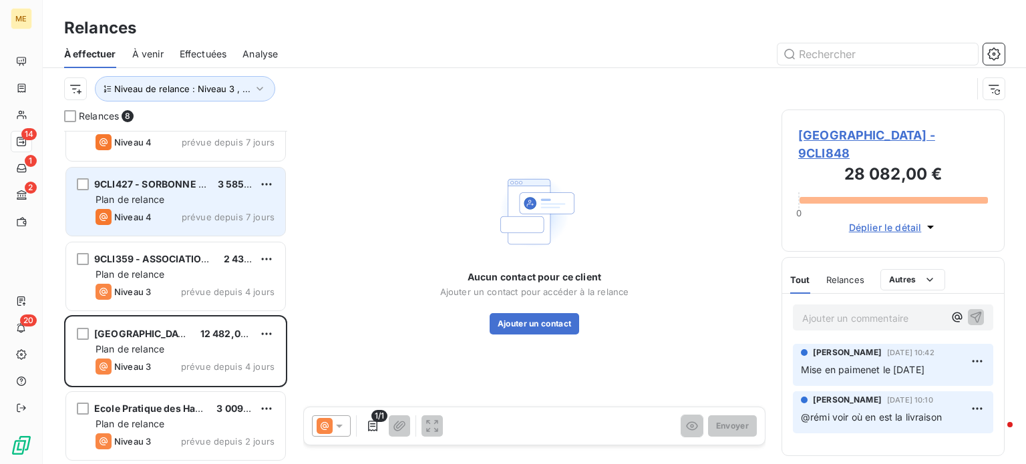
click at [165, 210] on div "Niveau 4 prévue depuis 7 jours" at bounding box center [184, 217] width 179 height 16
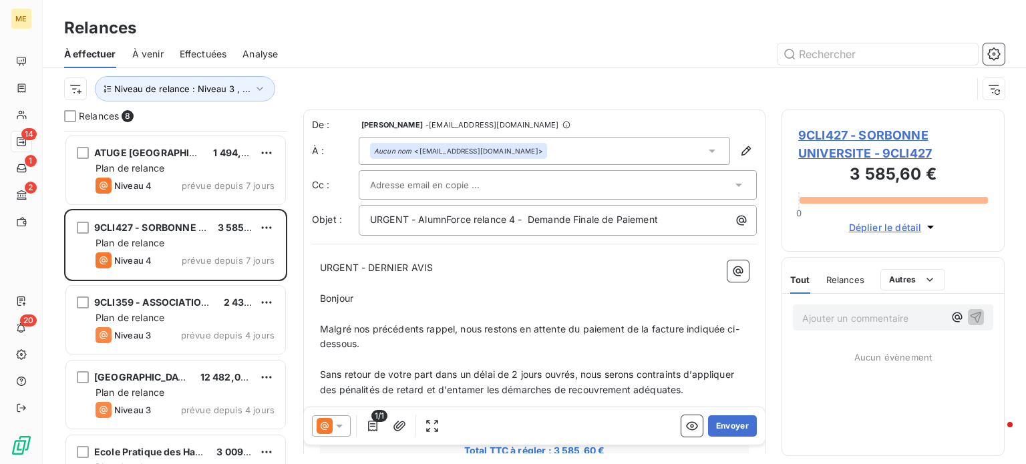
scroll to position [198, 0]
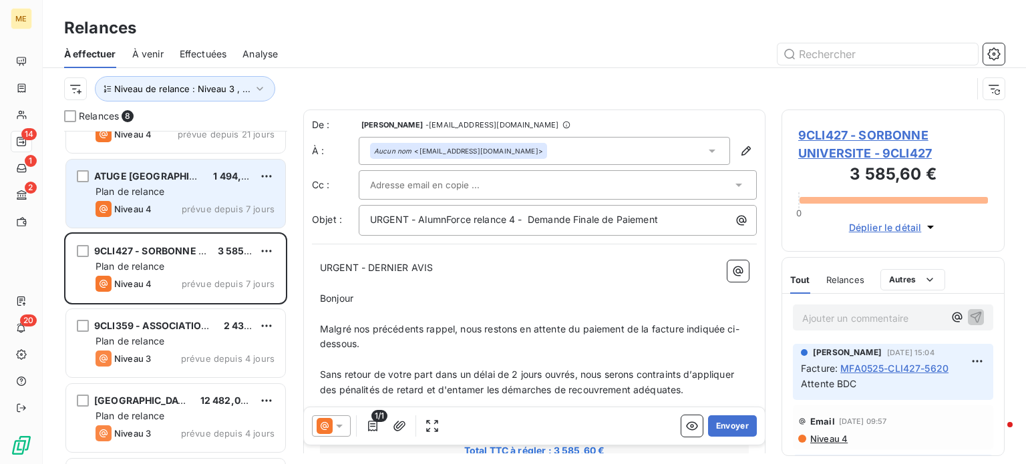
click at [161, 194] on span "Plan de relance" at bounding box center [129, 191] width 69 height 11
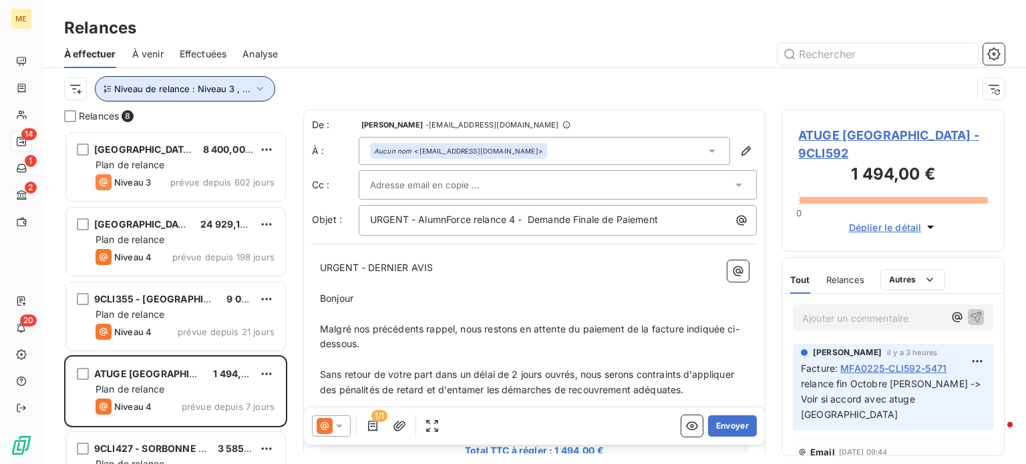
click at [200, 89] on span "Niveau de relance : Niveau 3 , ..." at bounding box center [182, 88] width 136 height 11
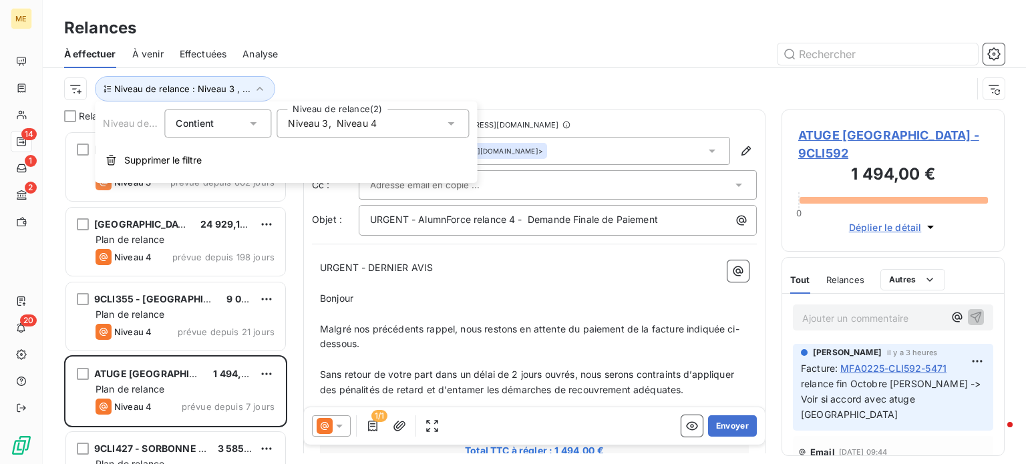
click at [292, 123] on span "Niveau 3" at bounding box center [308, 123] width 40 height 13
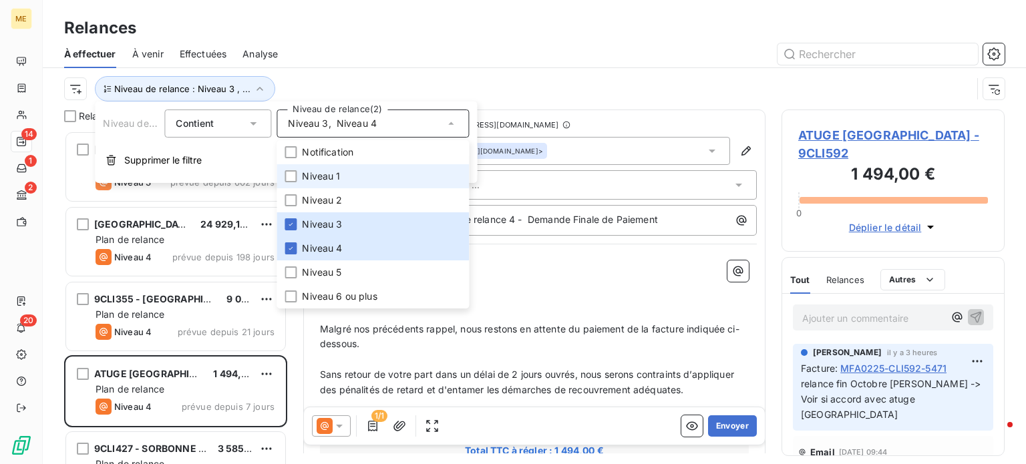
click at [287, 183] on li "Niveau 1" at bounding box center [372, 176] width 192 height 24
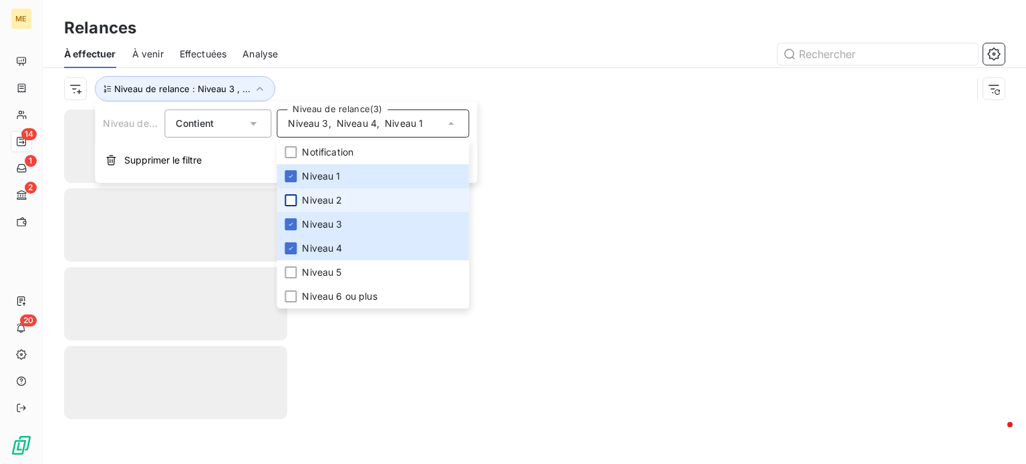
click at [287, 200] on div at bounding box center [290, 200] width 12 height 12
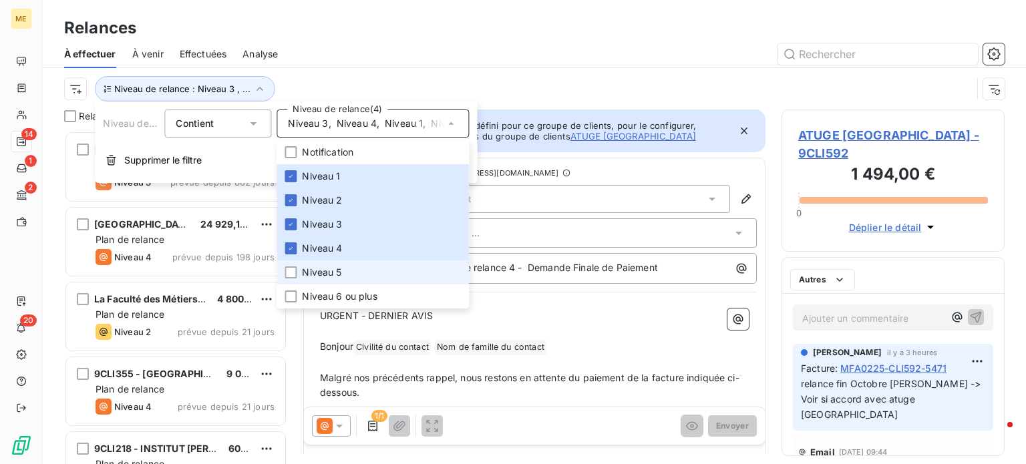
scroll to position [323, 212]
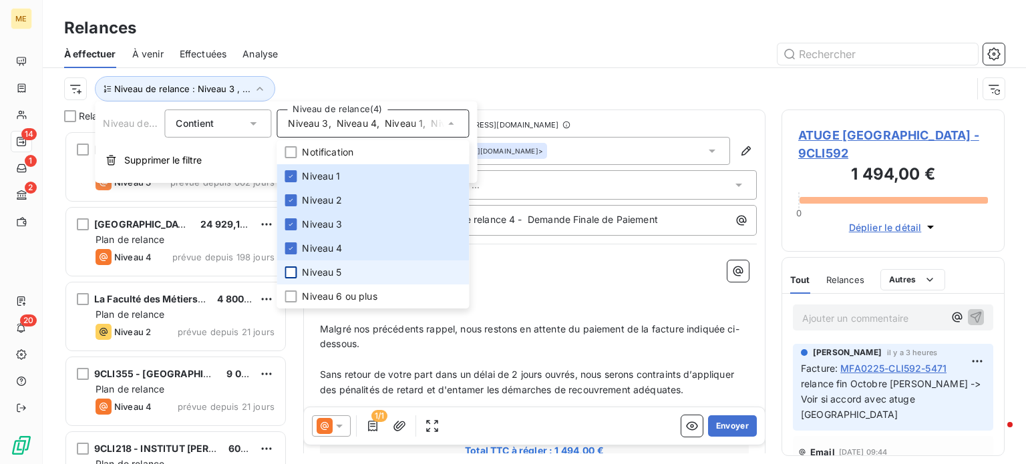
click at [292, 270] on div at bounding box center [290, 272] width 12 height 12
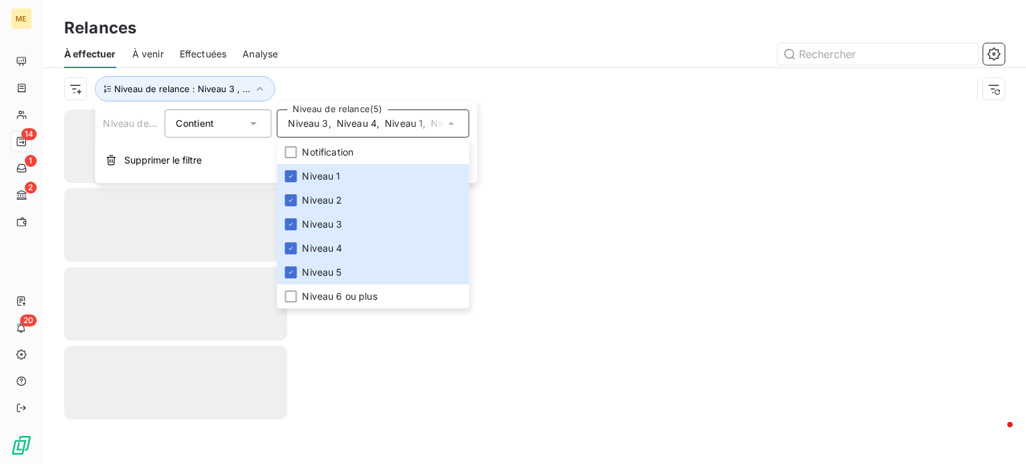
click at [341, 49] on div at bounding box center [649, 53] width 710 height 21
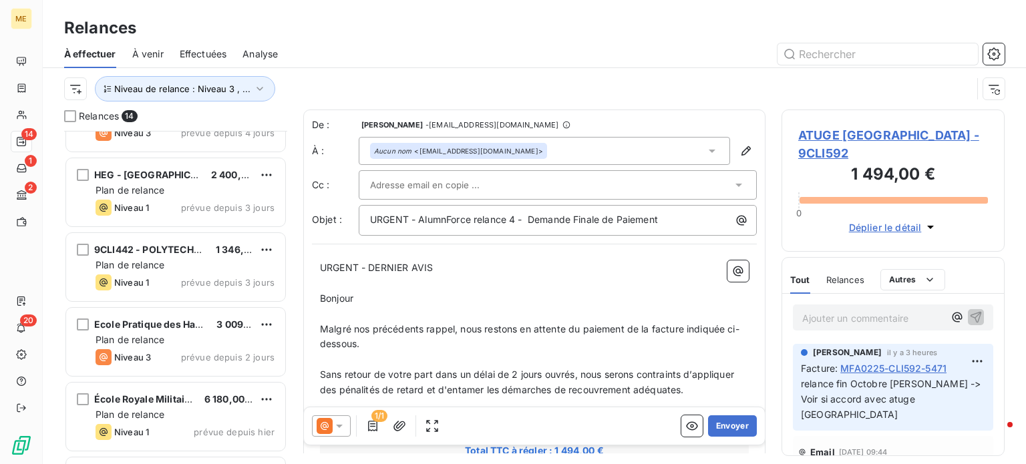
scroll to position [714, 0]
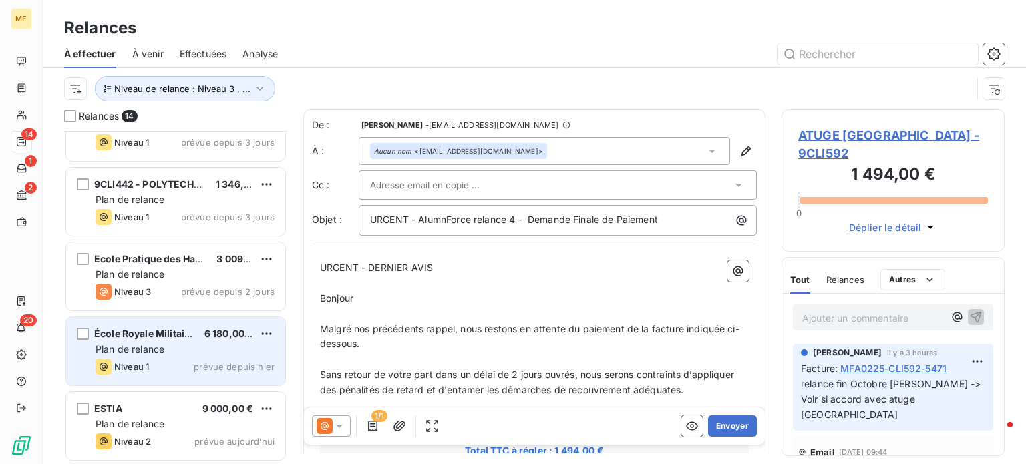
click at [187, 349] on div "Plan de relance" at bounding box center [184, 349] width 179 height 13
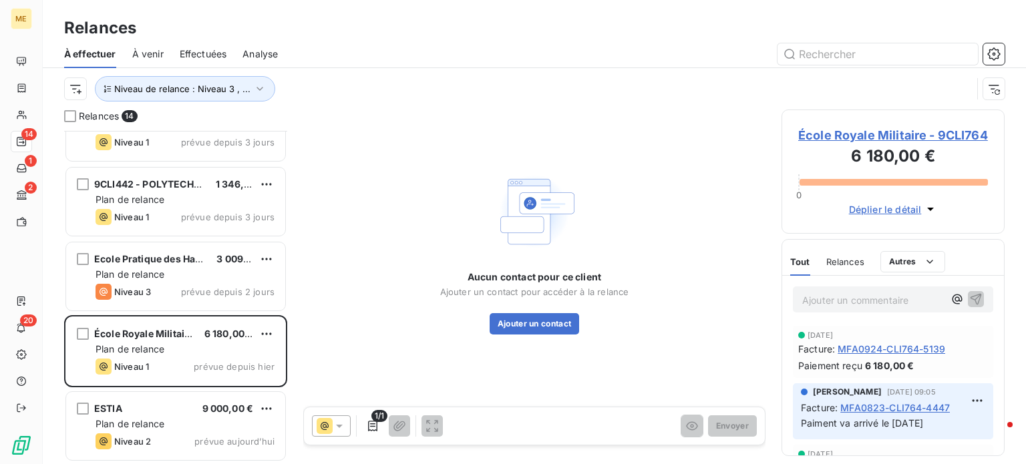
drag, startPoint x: 861, startPoint y: 347, endPoint x: 661, endPoint y: 373, distance: 202.1
click at [661, 373] on div "Aucun contact pour ce client Ajouter un contact pour accéder à la relance Ajout…" at bounding box center [534, 252] width 462 height 284
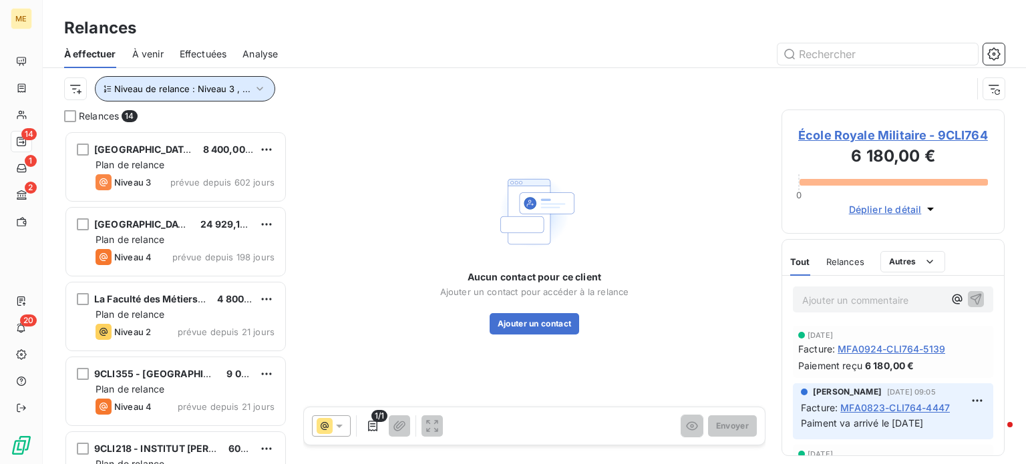
click at [264, 87] on button "Niveau de relance : Niveau 3 , ..." at bounding box center [185, 88] width 180 height 25
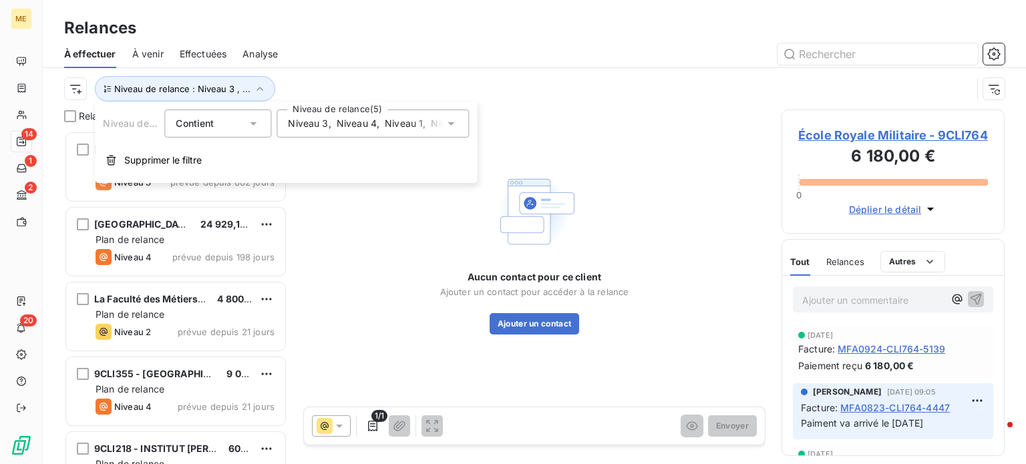
click at [294, 122] on span "Niveau 3" at bounding box center [308, 123] width 40 height 13
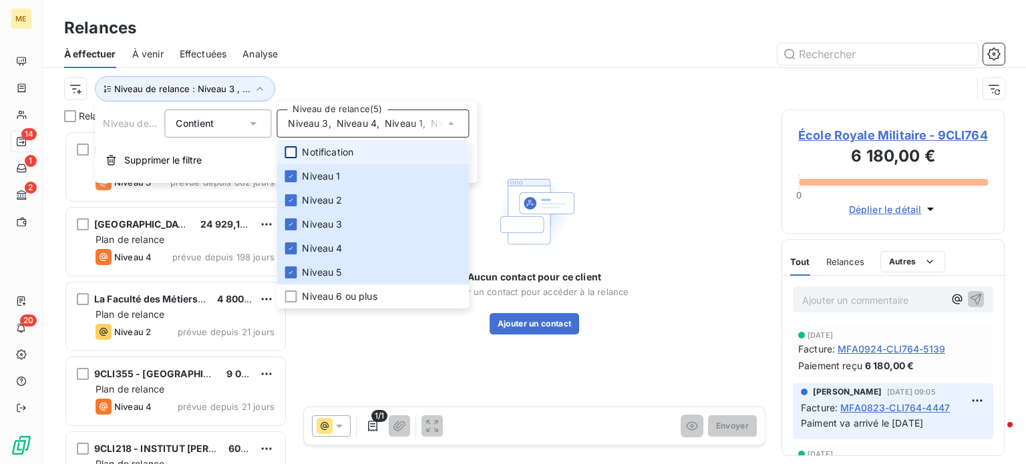
click at [291, 152] on div at bounding box center [290, 152] width 12 height 12
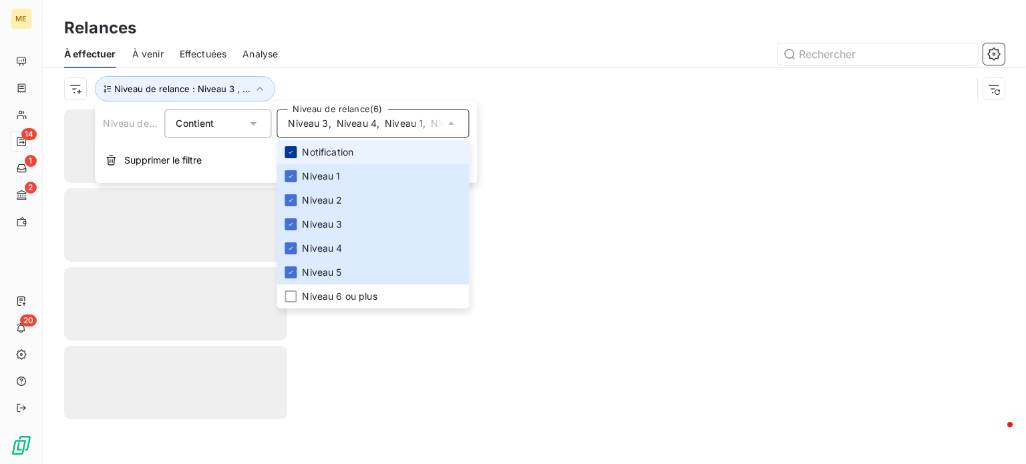
click at [291, 152] on icon at bounding box center [291, 152] width 4 height 3
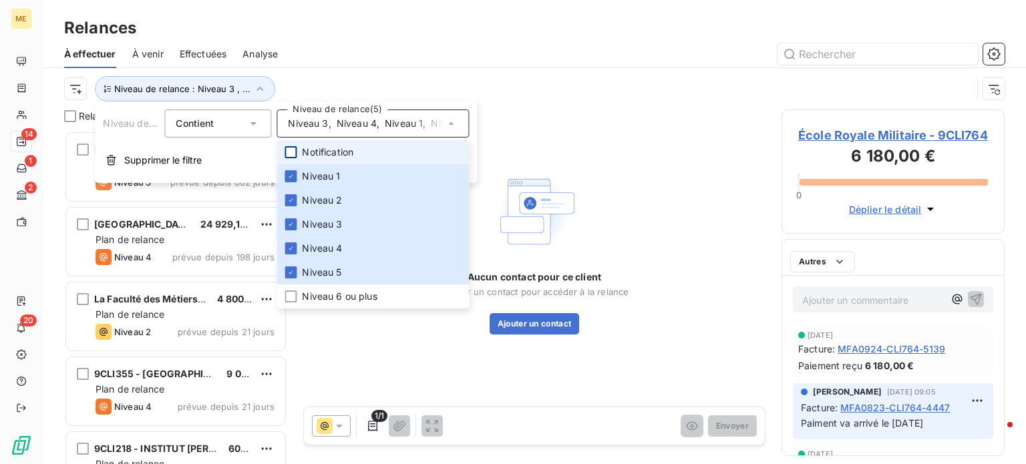
scroll to position [323, 212]
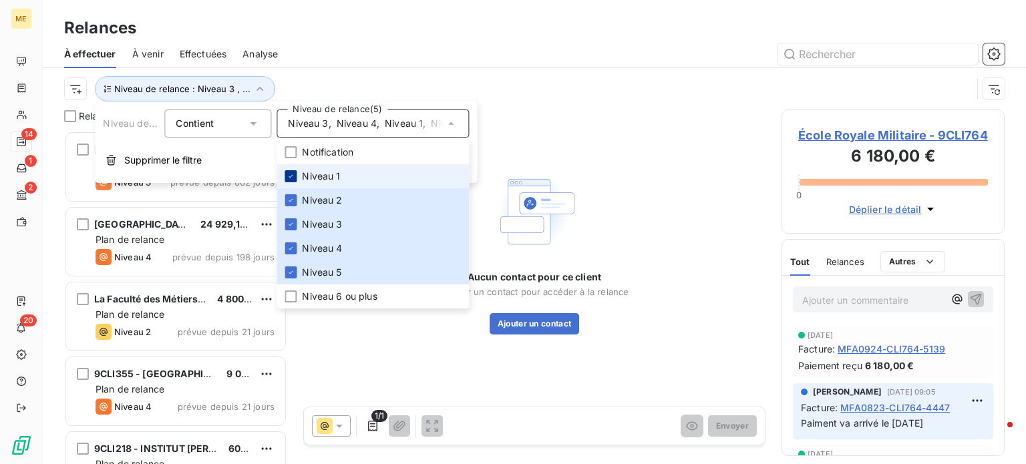
click at [291, 173] on icon at bounding box center [290, 176] width 8 height 8
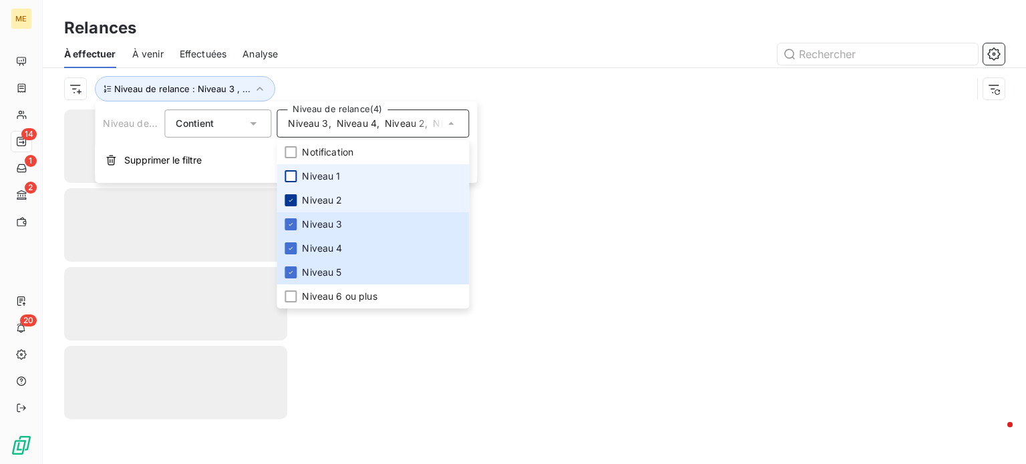
click at [291, 200] on icon at bounding box center [291, 200] width 4 height 3
click at [291, 221] on icon at bounding box center [290, 224] width 8 height 8
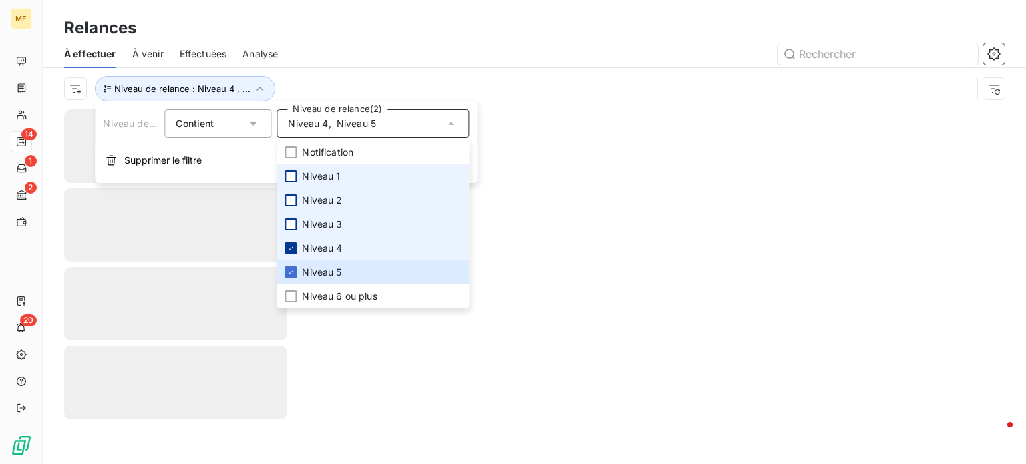
click at [289, 250] on icon at bounding box center [290, 248] width 8 height 8
click at [289, 264] on li "Niveau 5" at bounding box center [372, 272] width 192 height 24
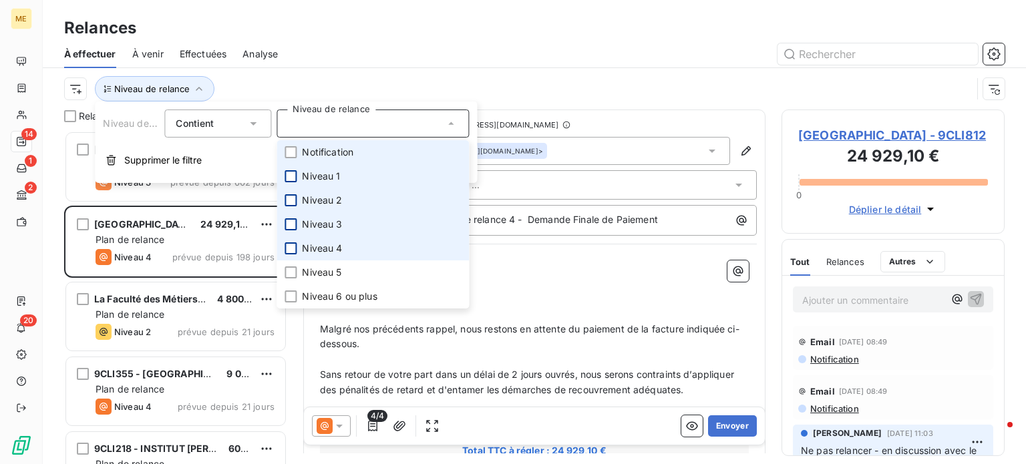
scroll to position [323, 212]
click at [288, 177] on div at bounding box center [290, 176] width 12 height 12
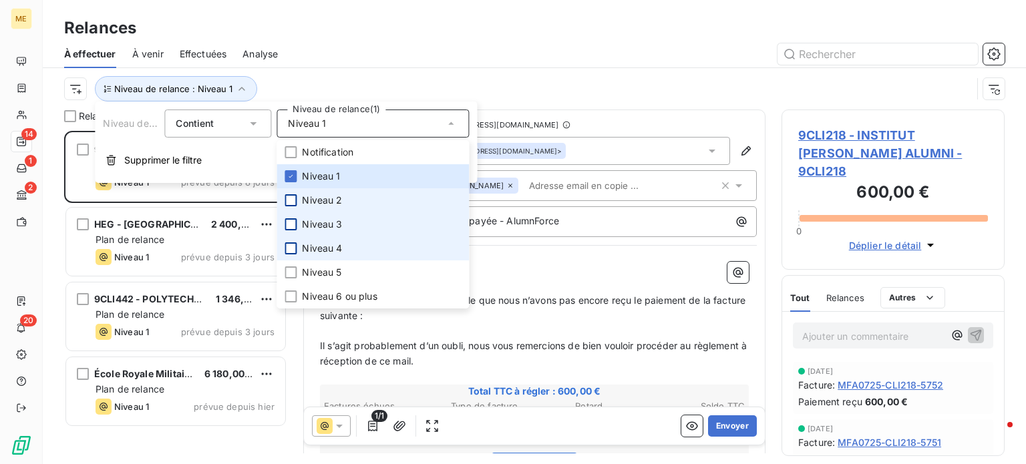
click at [290, 84] on div "Niveau de relance : Niveau 1" at bounding box center [517, 88] width 907 height 25
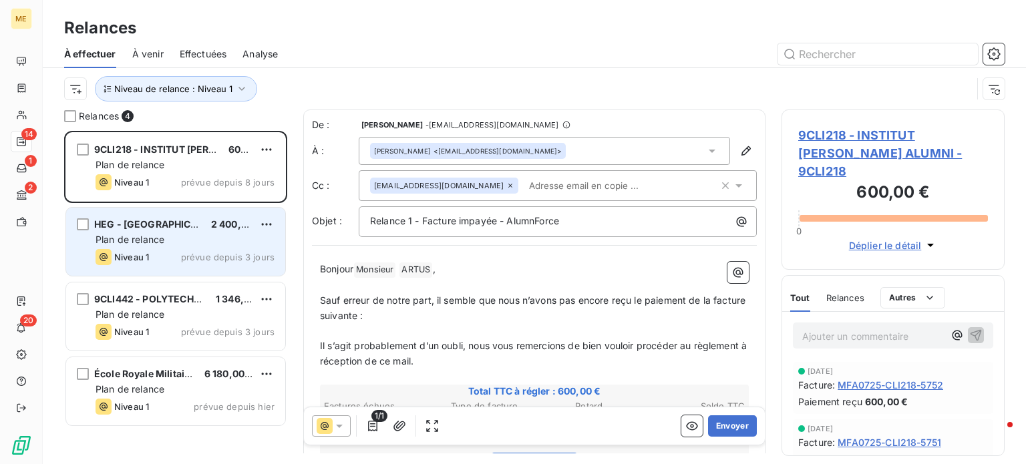
click at [242, 245] on div "Plan de relance" at bounding box center [184, 239] width 179 height 13
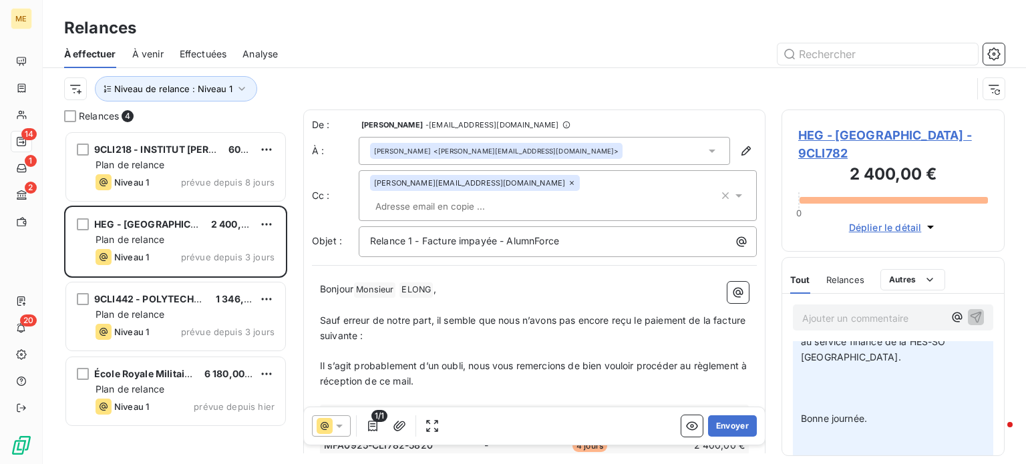
scroll to position [67, 0]
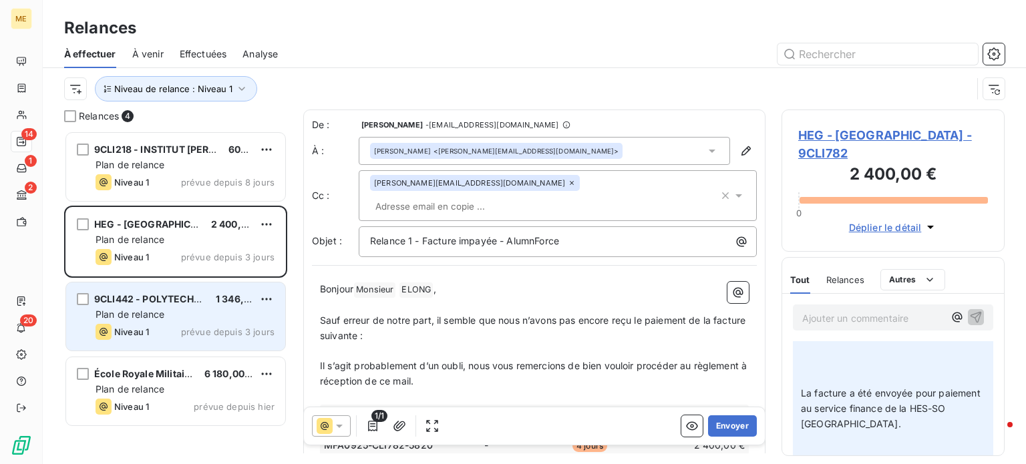
click at [190, 306] on div "9CLI442 - POLYTECHNIQUE AX 1 346,40 € Plan de relance Niveau 1 prévue depuis 3 …" at bounding box center [175, 316] width 219 height 68
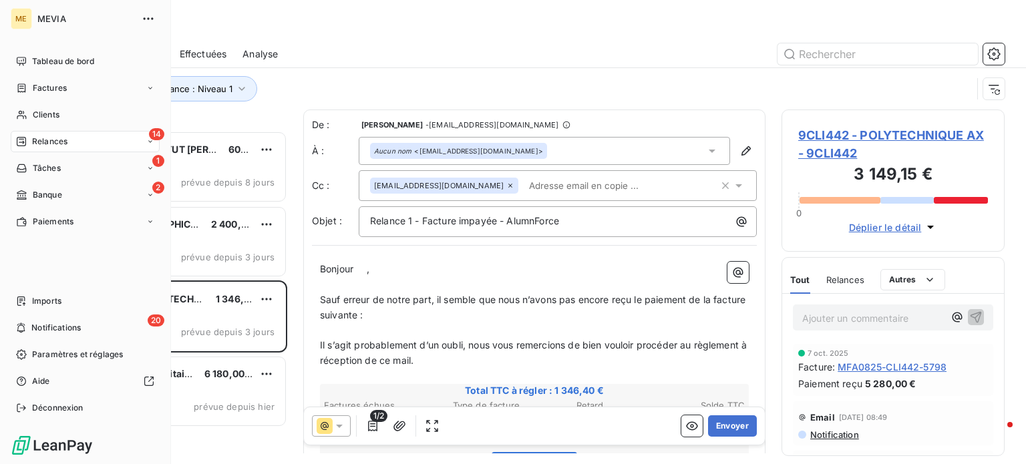
click at [24, 141] on icon at bounding box center [21, 141] width 11 height 11
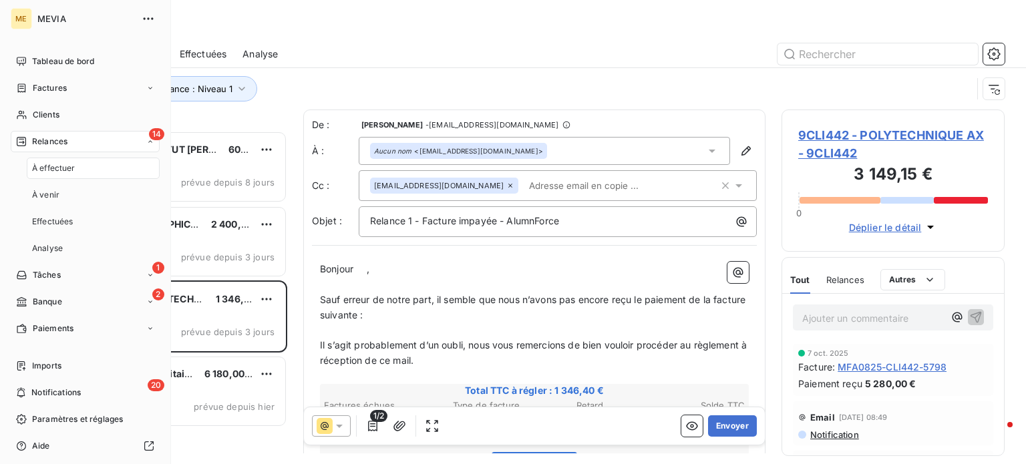
click at [57, 170] on span "À effectuer" at bounding box center [53, 168] width 43 height 12
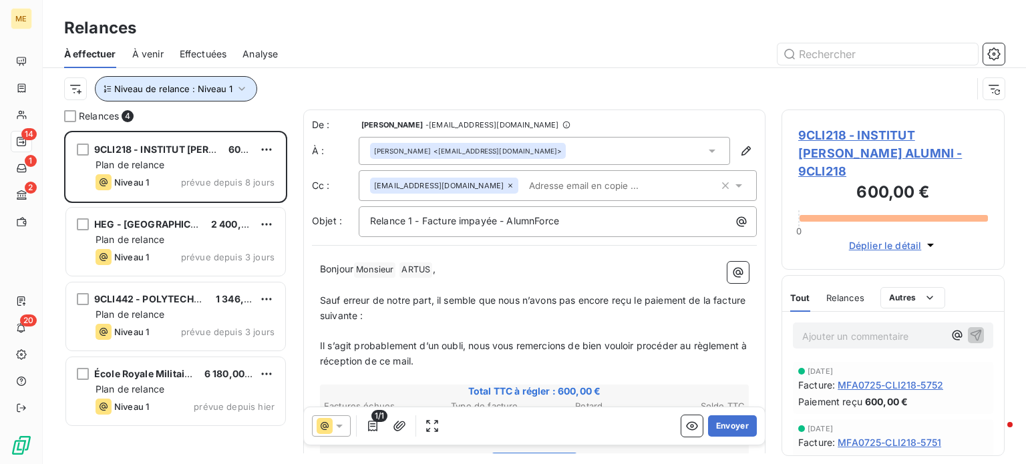
click at [182, 89] on span "Niveau de relance : Niveau 1" at bounding box center [173, 88] width 118 height 11
click at [343, 81] on div "Niveau de relance : Niveau 1" at bounding box center [517, 88] width 907 height 25
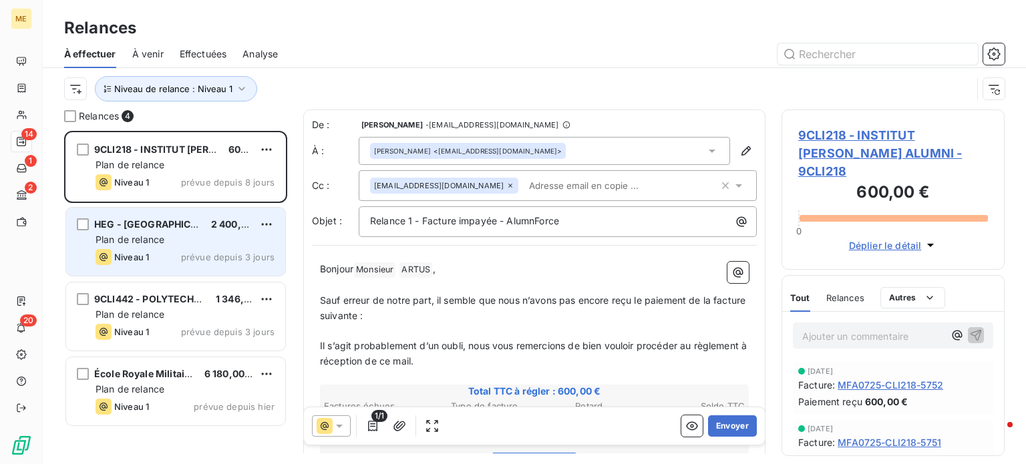
click at [228, 242] on div "Plan de relance" at bounding box center [184, 239] width 179 height 13
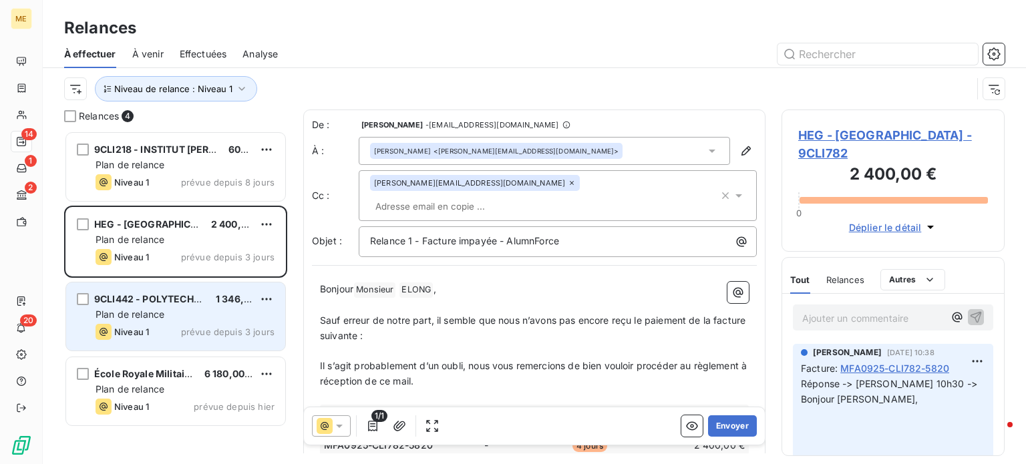
click at [200, 318] on div "Plan de relance" at bounding box center [184, 314] width 179 height 13
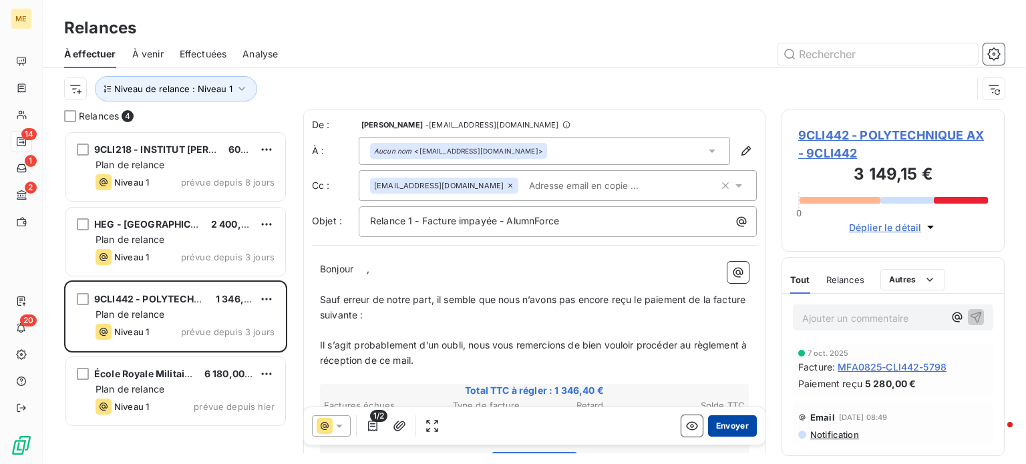
click at [718, 424] on button "Envoyer" at bounding box center [732, 425] width 49 height 21
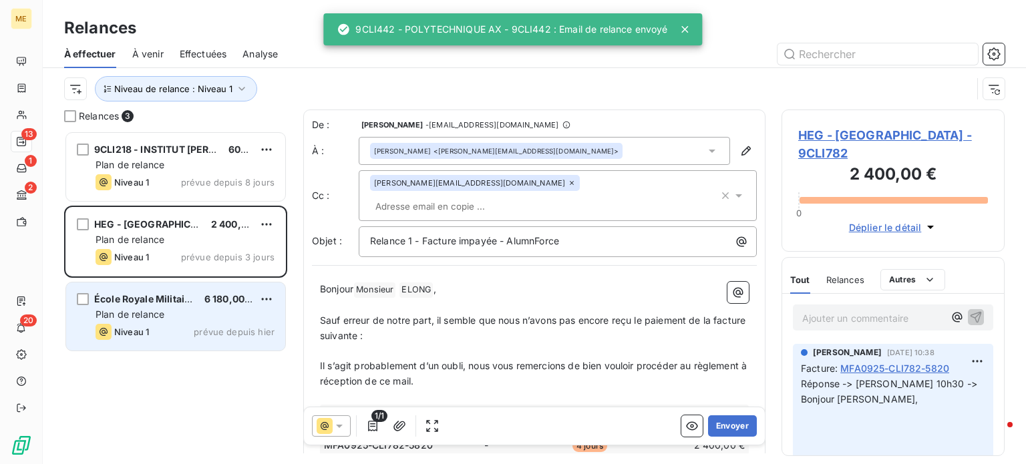
click at [182, 324] on div "Niveau 1 prévue depuis hier" at bounding box center [184, 332] width 179 height 16
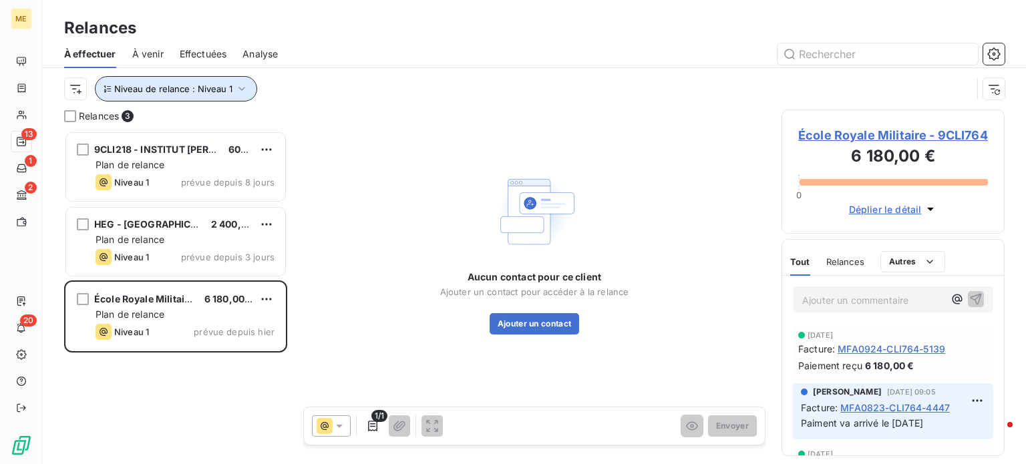
click at [243, 85] on icon "button" at bounding box center [241, 88] width 13 height 13
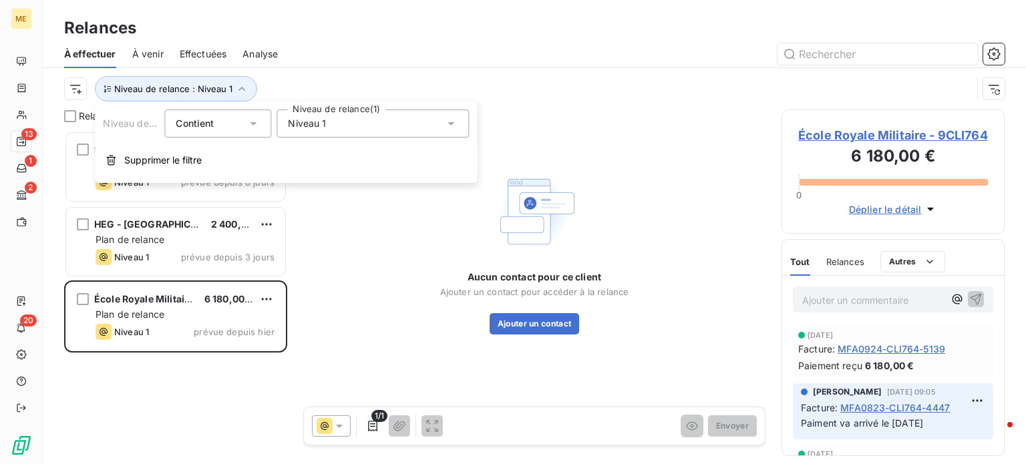
click at [294, 121] on span "Niveau 1" at bounding box center [307, 123] width 38 height 13
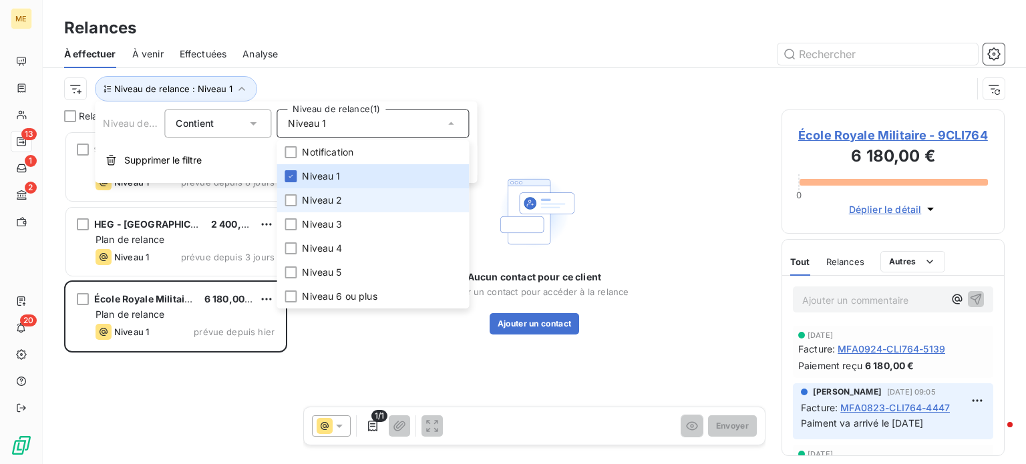
click at [303, 192] on li "Niveau 2" at bounding box center [372, 200] width 192 height 24
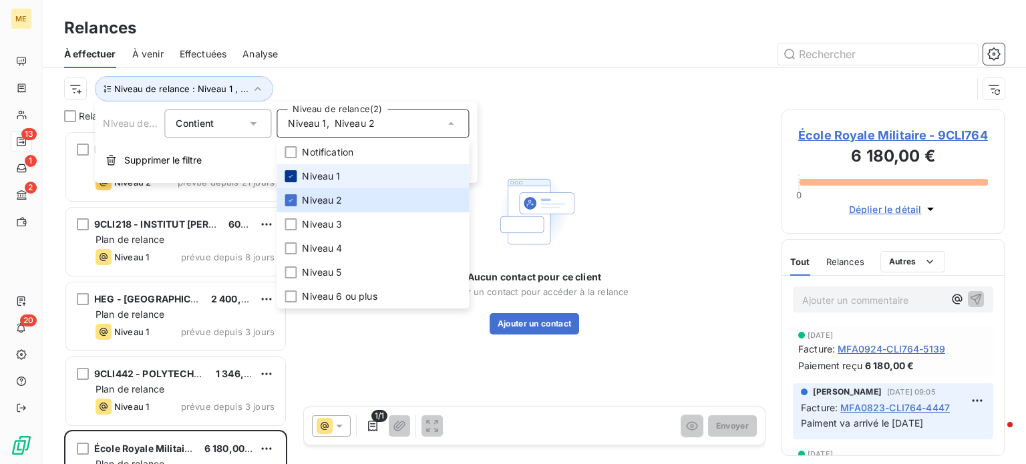
click at [291, 178] on icon at bounding box center [290, 176] width 8 height 8
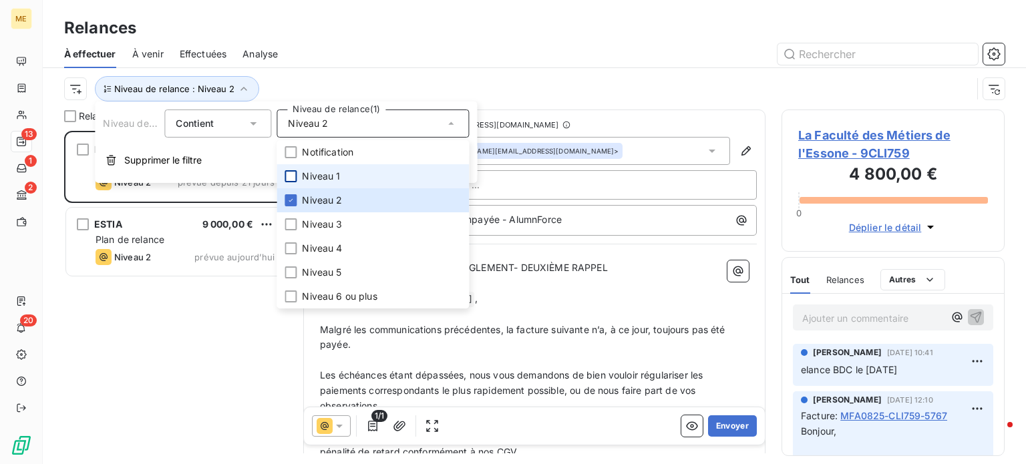
click at [224, 314] on div "La Faculté des Métiers de l'Essone 4 800,00 € Plan de relance Niveau 2 prévue d…" at bounding box center [175, 297] width 223 height 333
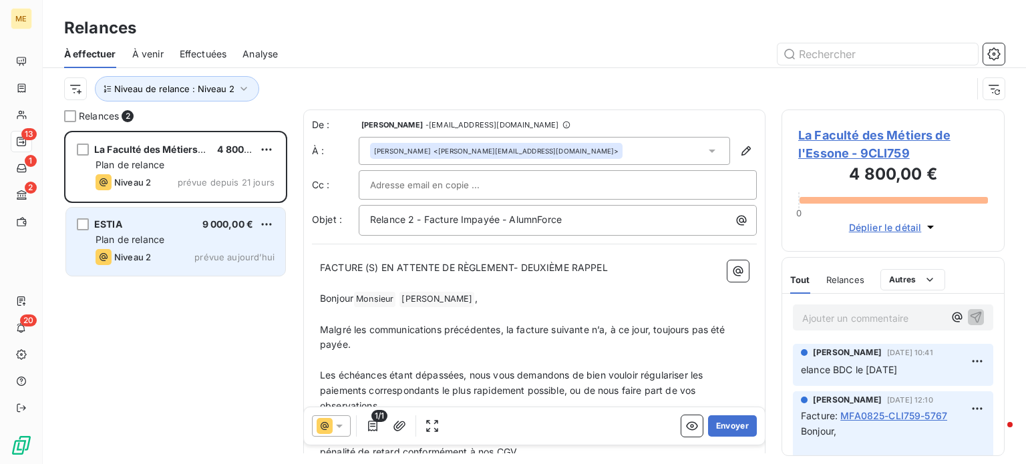
click at [180, 244] on div "Plan de relance" at bounding box center [184, 239] width 179 height 13
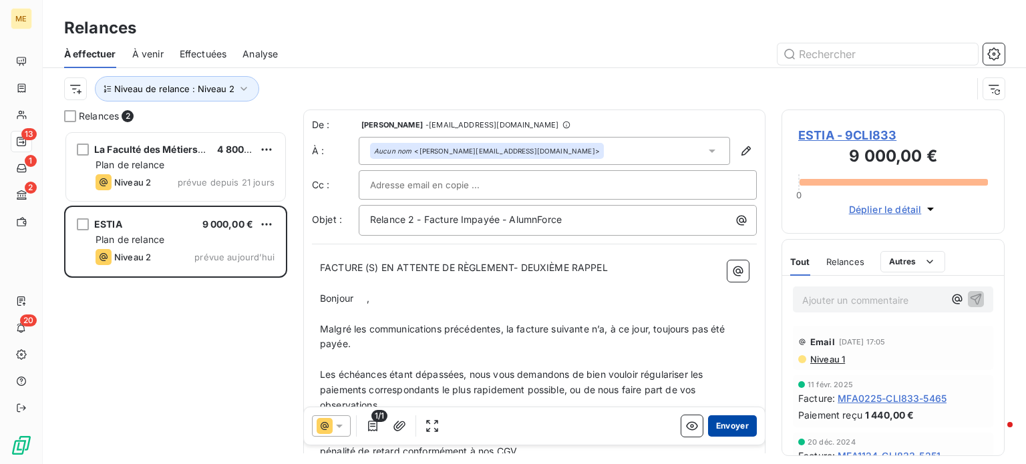
click at [721, 426] on button "Envoyer" at bounding box center [732, 425] width 49 height 21
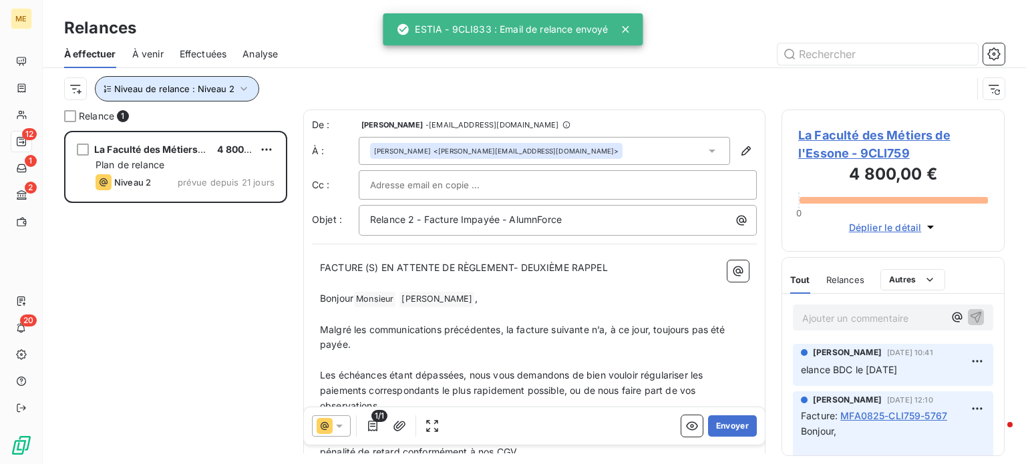
click at [236, 98] on button "Niveau de relance : Niveau 2" at bounding box center [177, 88] width 164 height 25
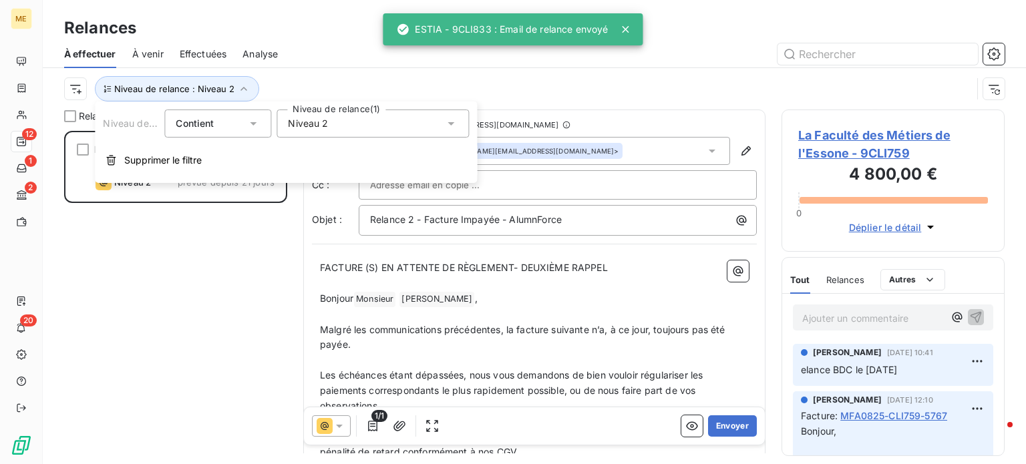
click at [312, 130] on span "Niveau 2" at bounding box center [308, 123] width 40 height 13
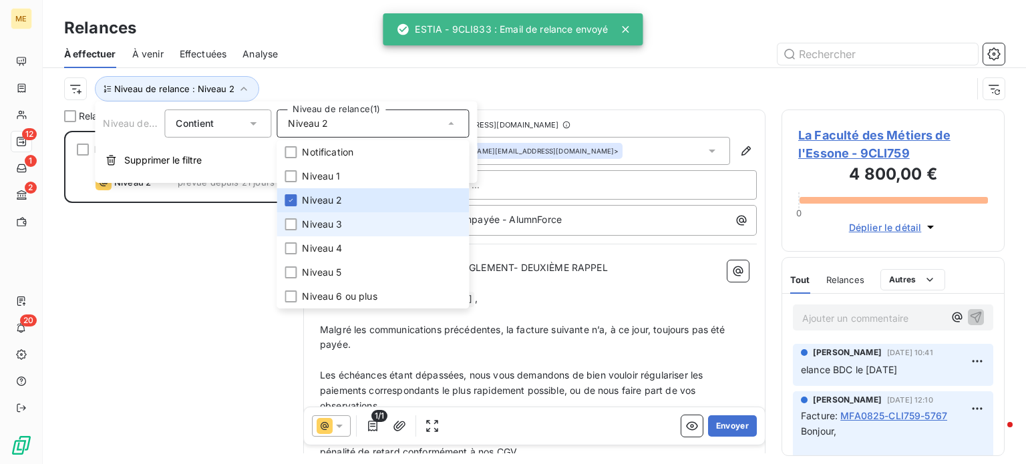
click at [300, 222] on li "Niveau 3" at bounding box center [372, 224] width 192 height 24
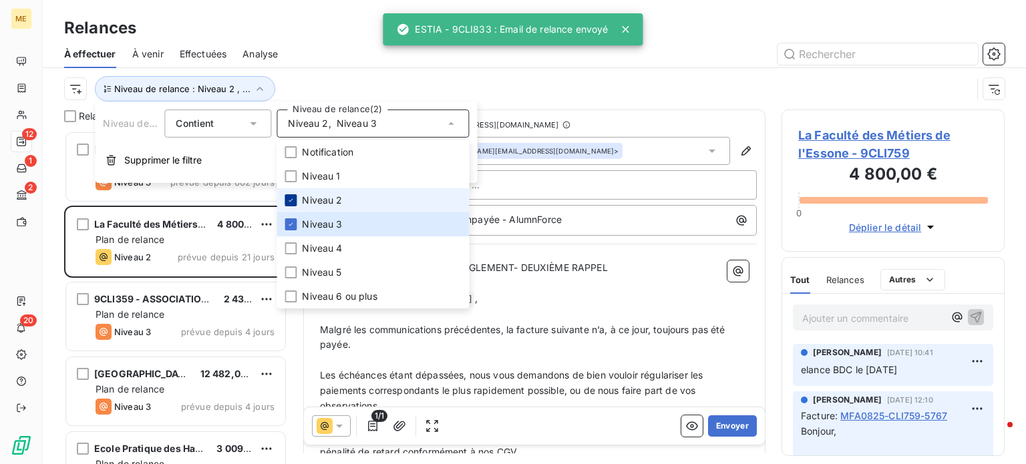
click at [286, 199] on div at bounding box center [290, 200] width 12 height 12
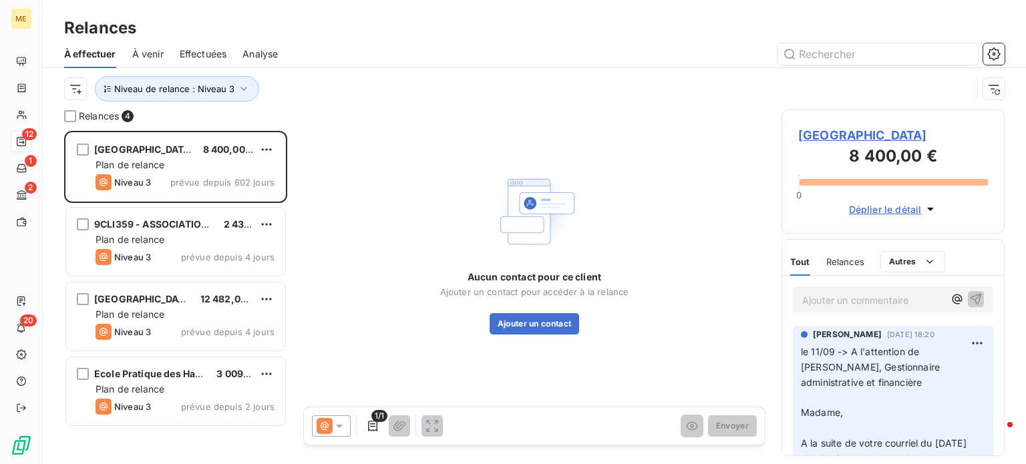
click at [337, 81] on div "Niveau de relance : Niveau 3" at bounding box center [517, 88] width 907 height 25
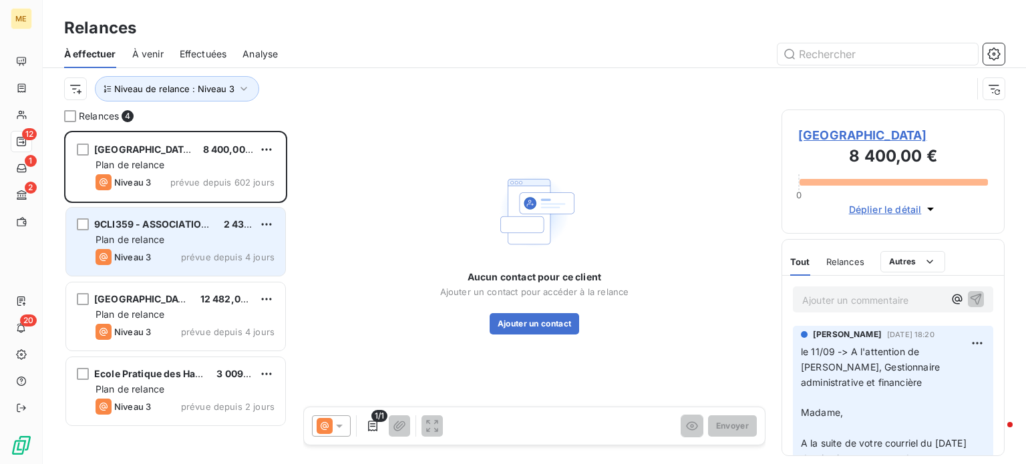
click at [178, 234] on div "Plan de relance" at bounding box center [184, 239] width 179 height 13
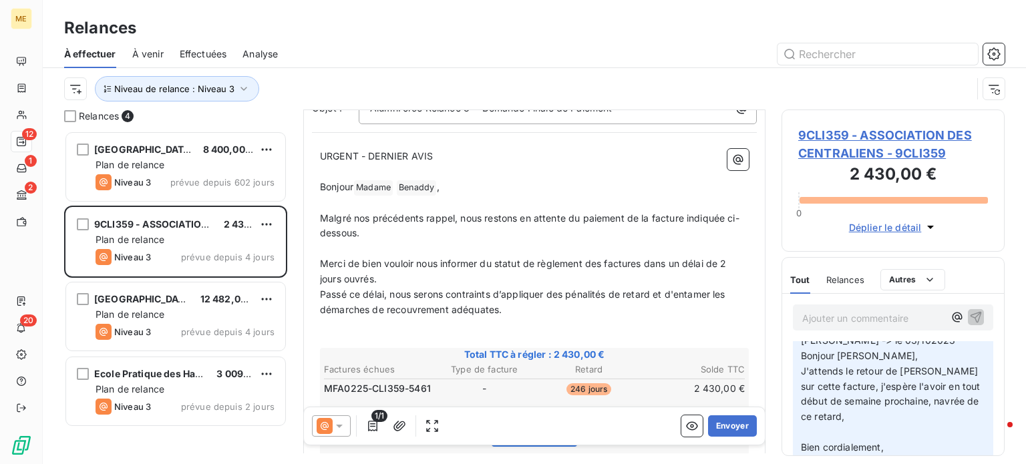
scroll to position [67, 0]
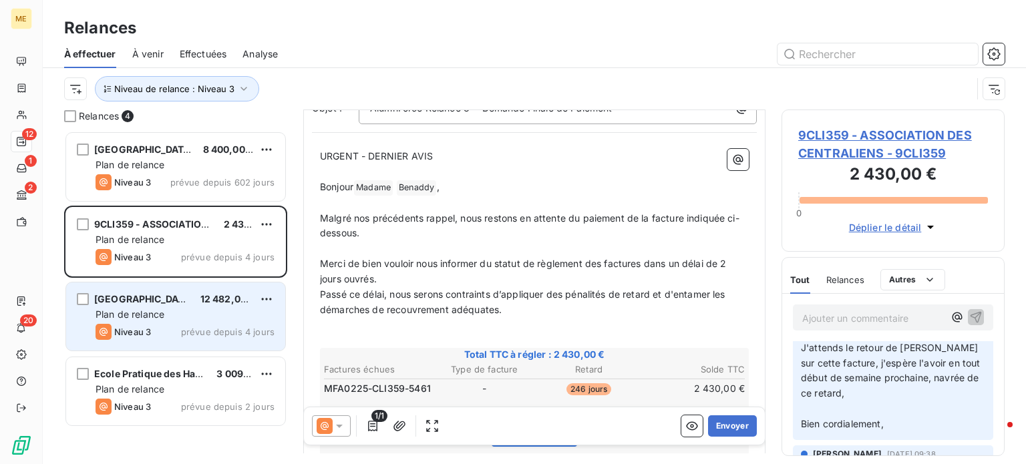
click at [201, 320] on div "Plan de relance" at bounding box center [184, 314] width 179 height 13
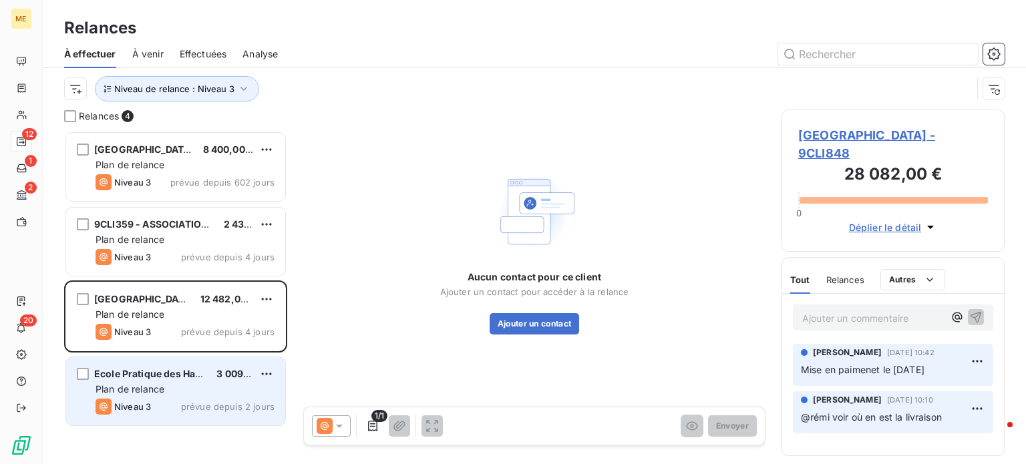
click at [146, 386] on span "Plan de relance" at bounding box center [129, 388] width 69 height 11
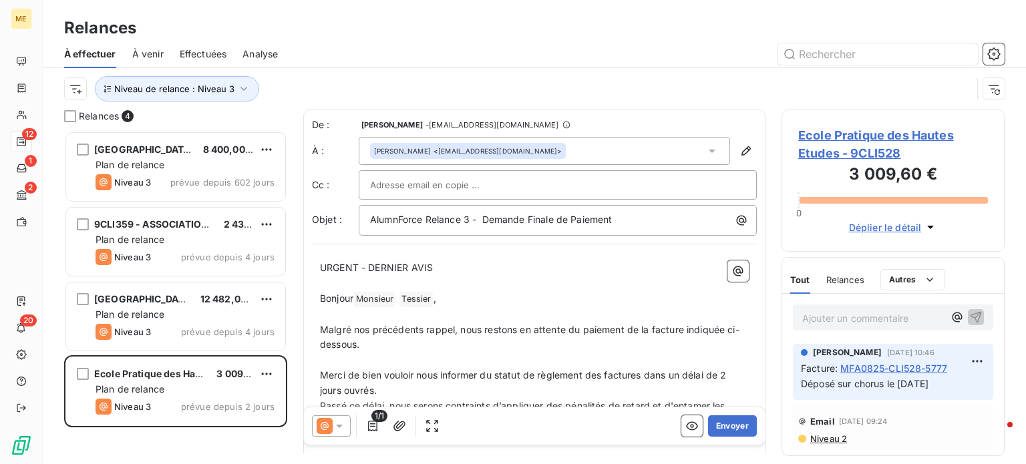
click at [461, 79] on div "Niveau de relance : Niveau 3" at bounding box center [517, 88] width 907 height 25
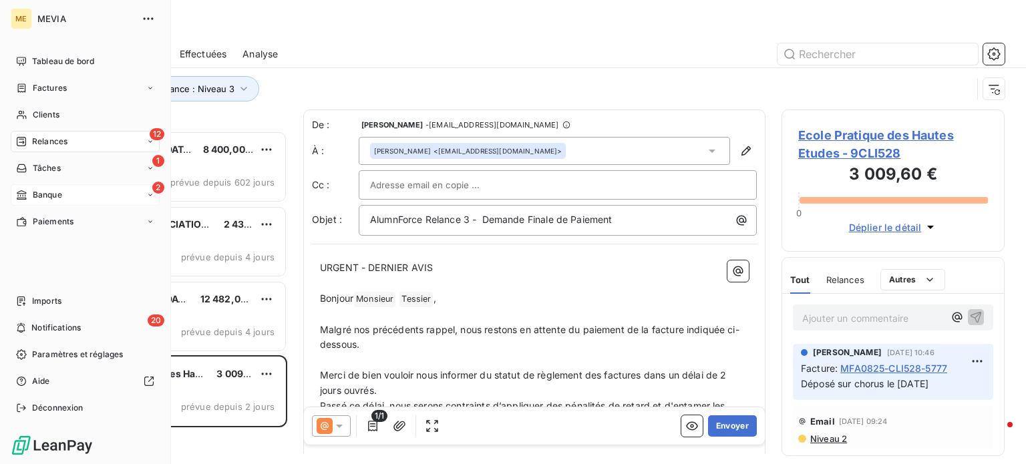
click at [42, 191] on span "Banque" at bounding box center [47, 195] width 29 height 12
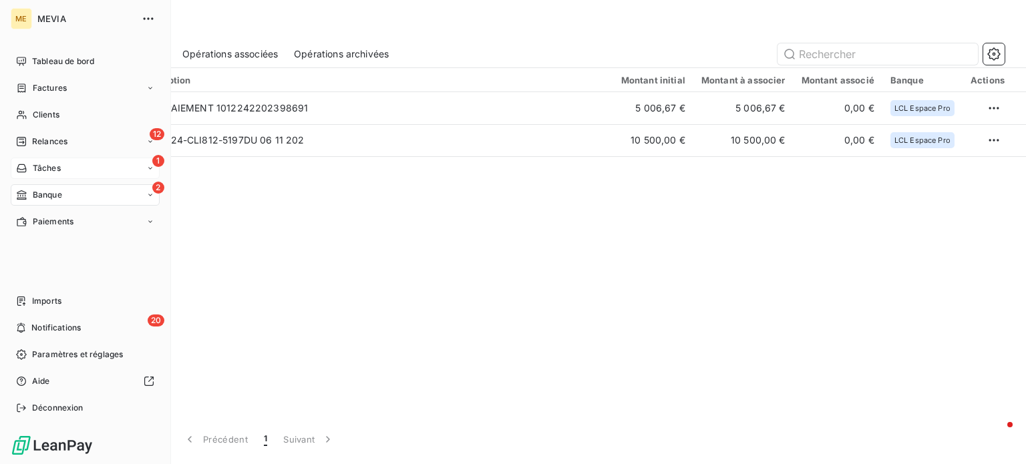
click at [26, 163] on icon at bounding box center [21, 168] width 11 height 11
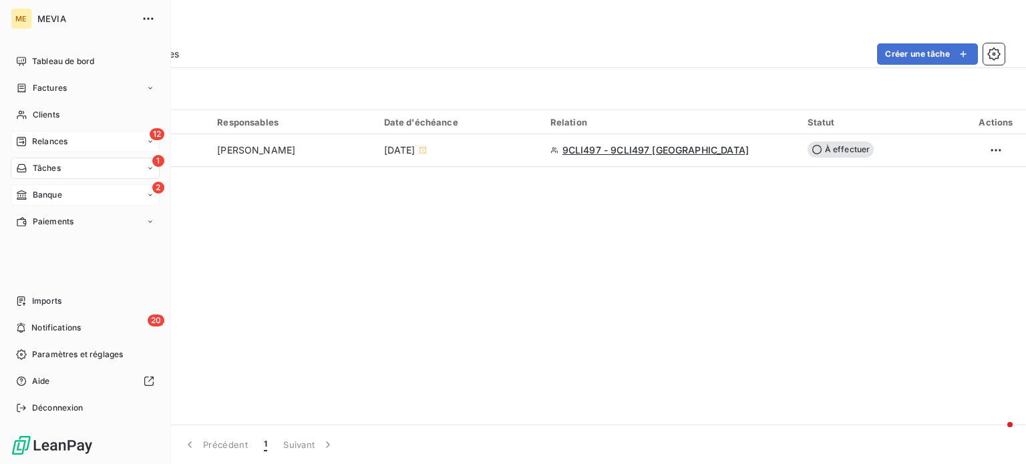
click at [25, 138] on icon at bounding box center [21, 141] width 9 height 9
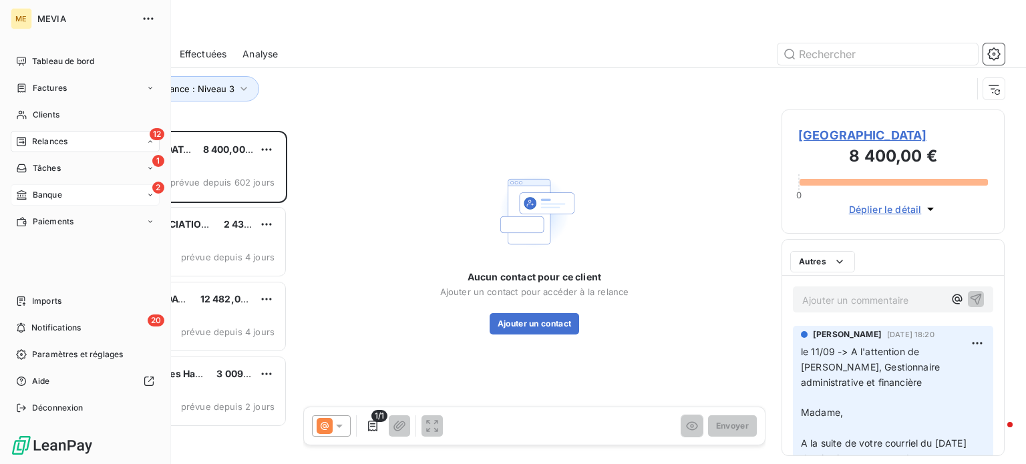
scroll to position [323, 212]
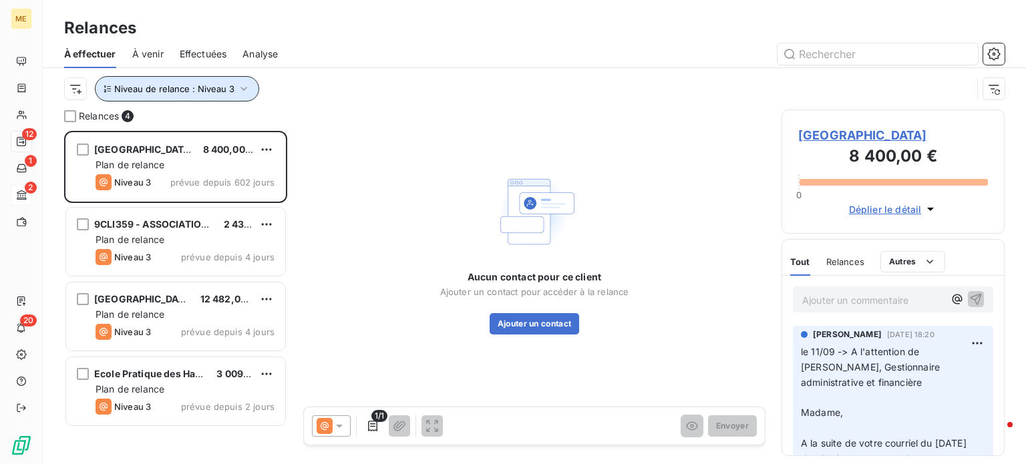
click at [237, 91] on icon "button" at bounding box center [243, 88] width 13 height 13
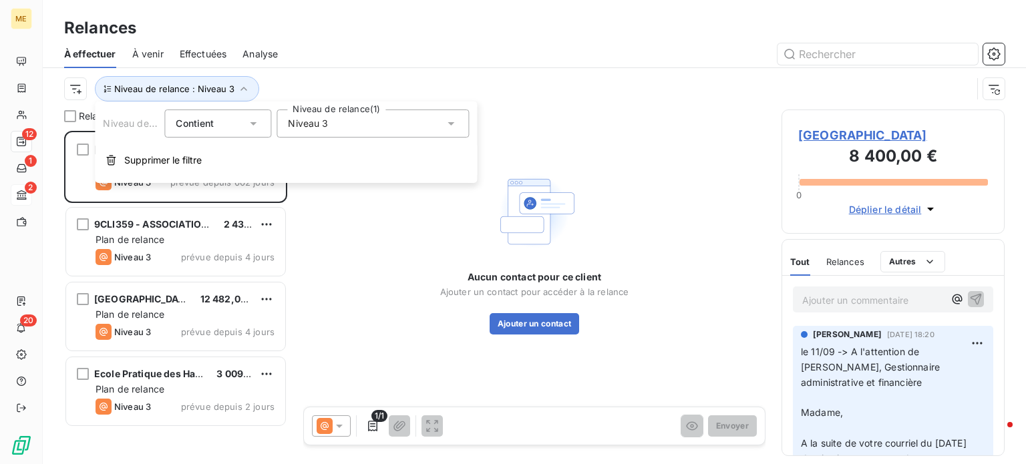
click at [314, 124] on span "Niveau 3" at bounding box center [308, 123] width 40 height 13
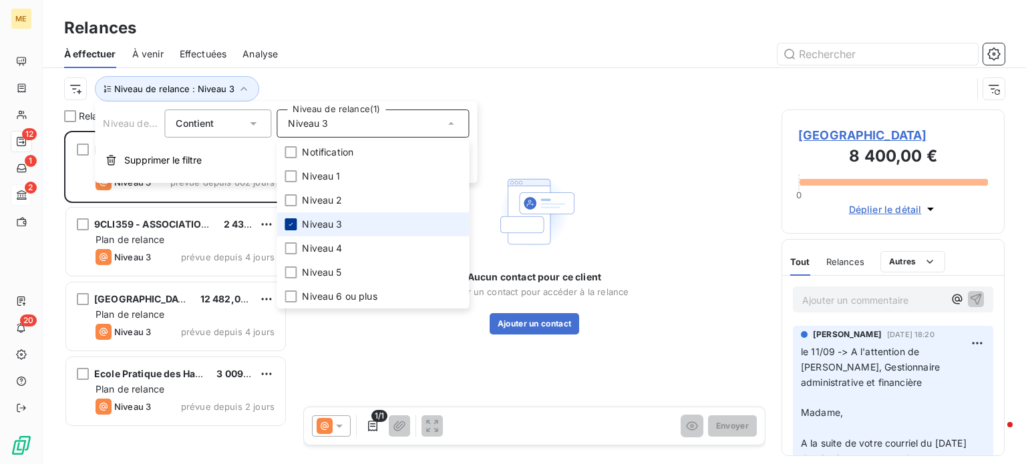
click at [294, 224] on icon at bounding box center [290, 224] width 8 height 8
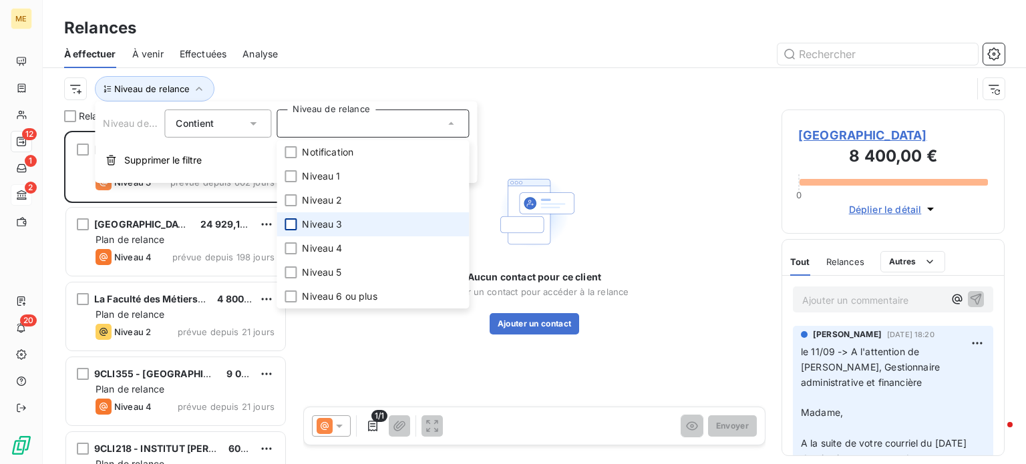
click at [336, 61] on div at bounding box center [649, 53] width 710 height 21
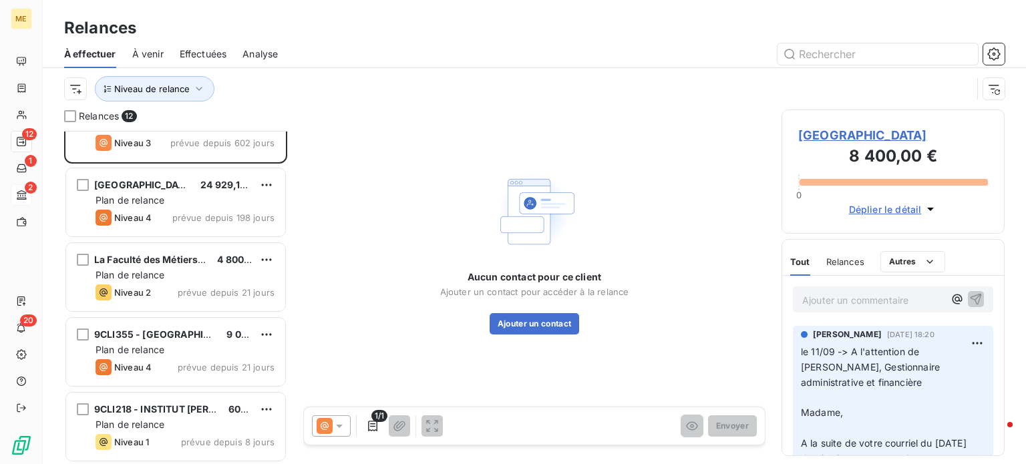
scroll to position [0, 0]
